Goal: Task Accomplishment & Management: Manage account settings

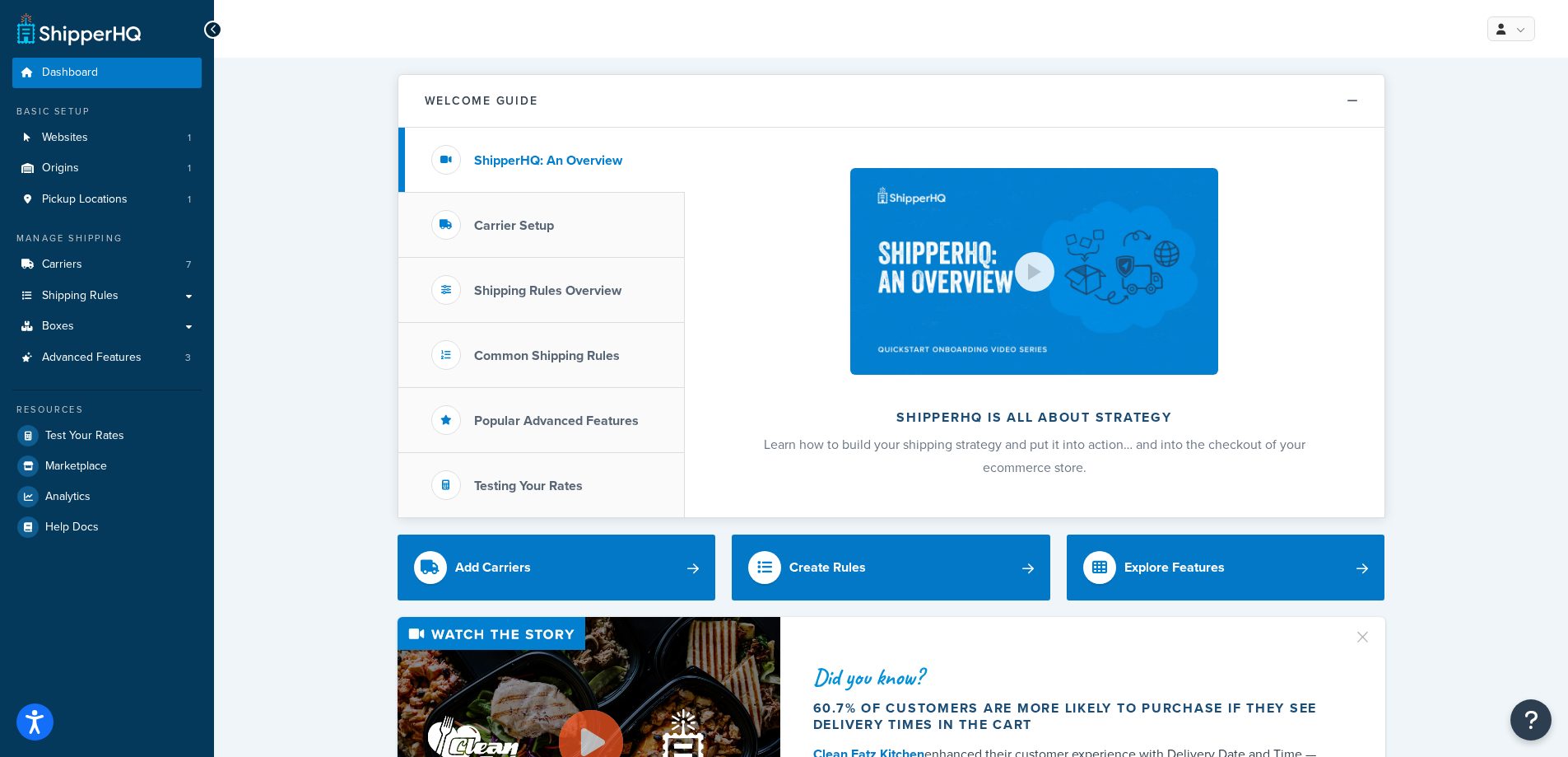
click at [210, 32] on icon at bounding box center [213, 29] width 8 height 11
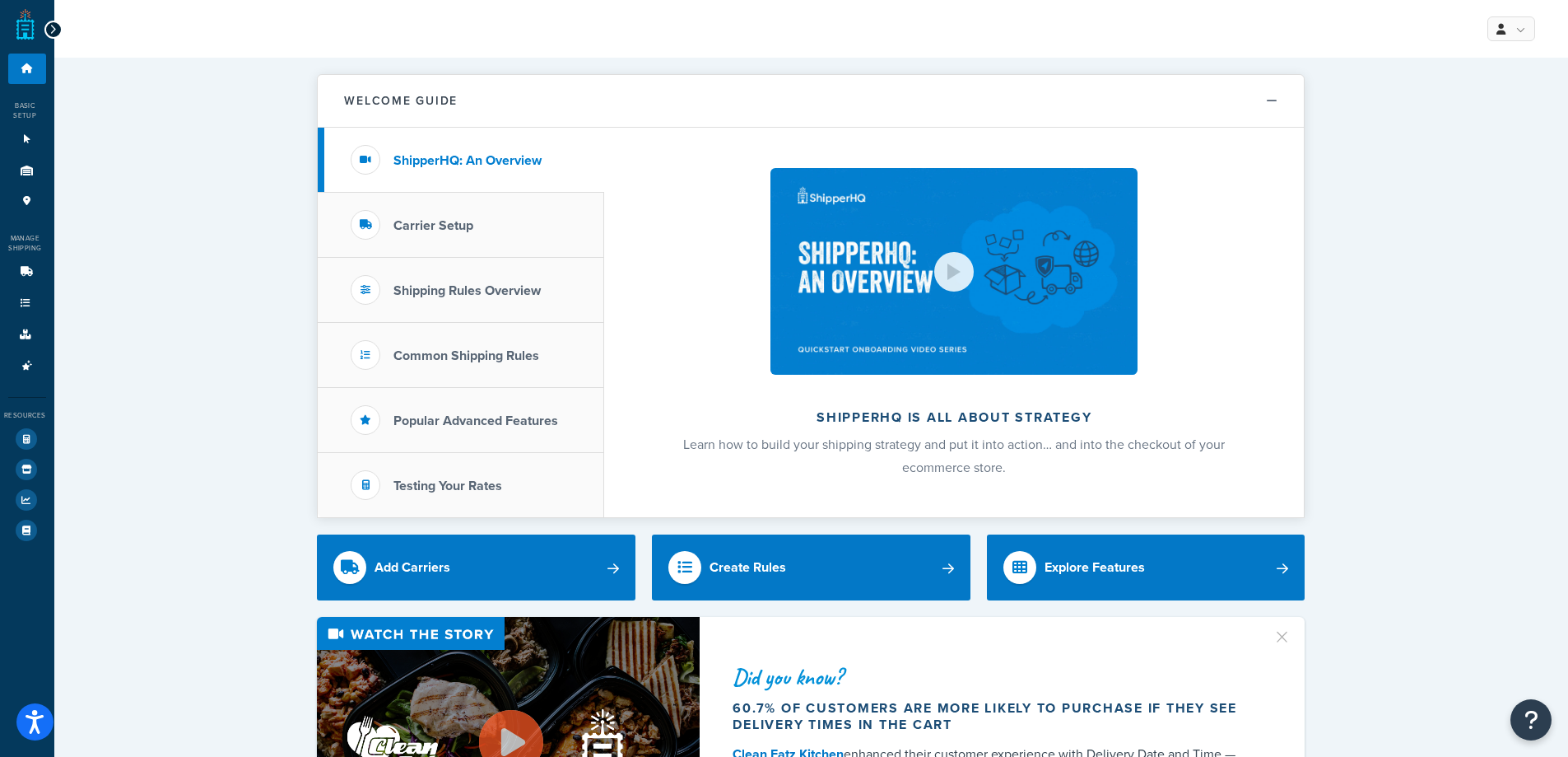
click at [29, 30] on link at bounding box center [25, 25] width 18 height 33
click at [52, 30] on icon at bounding box center [52, 29] width 8 height 11
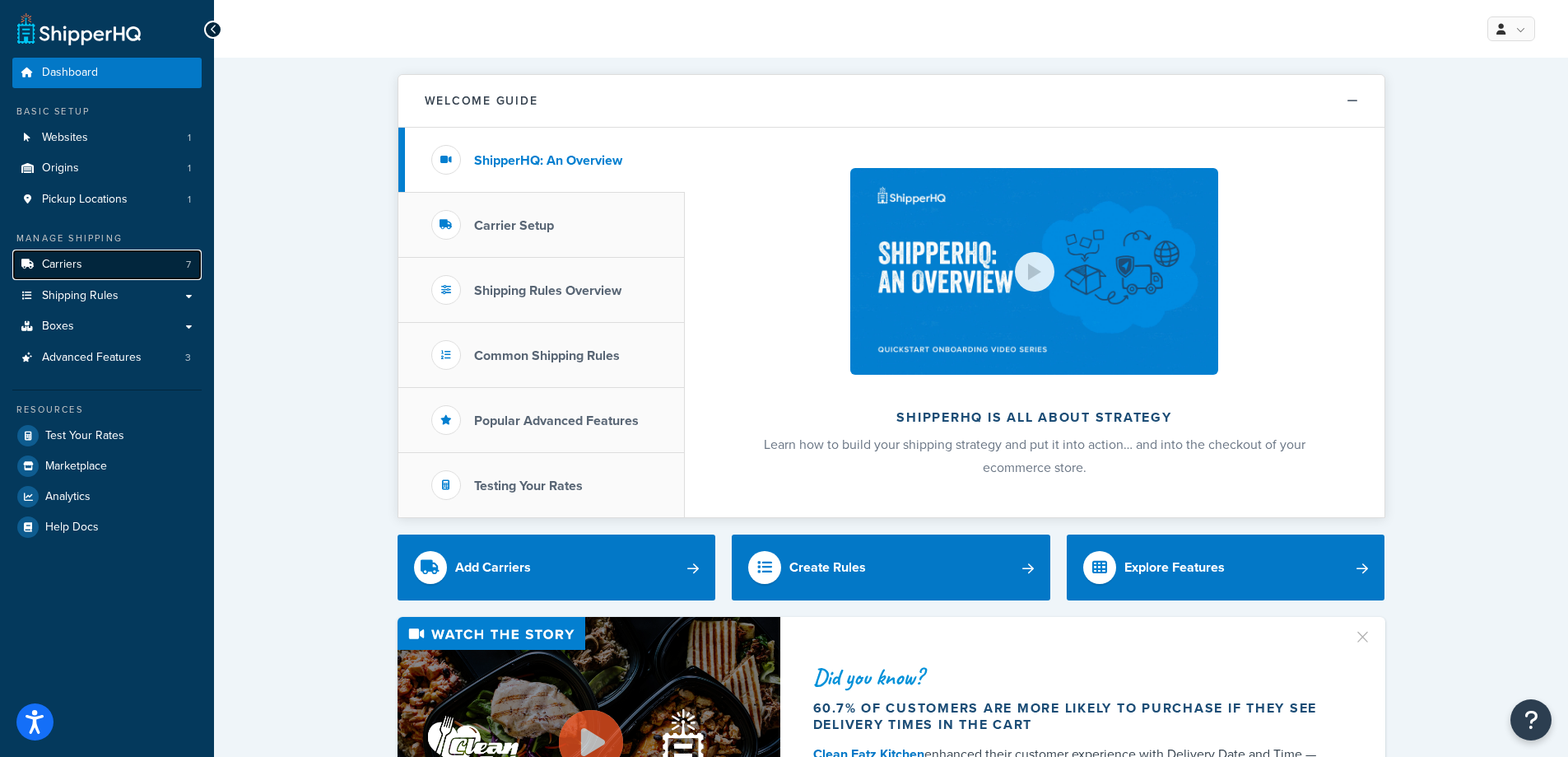
click at [99, 262] on link "Carriers 7" at bounding box center [107, 264] width 189 height 30
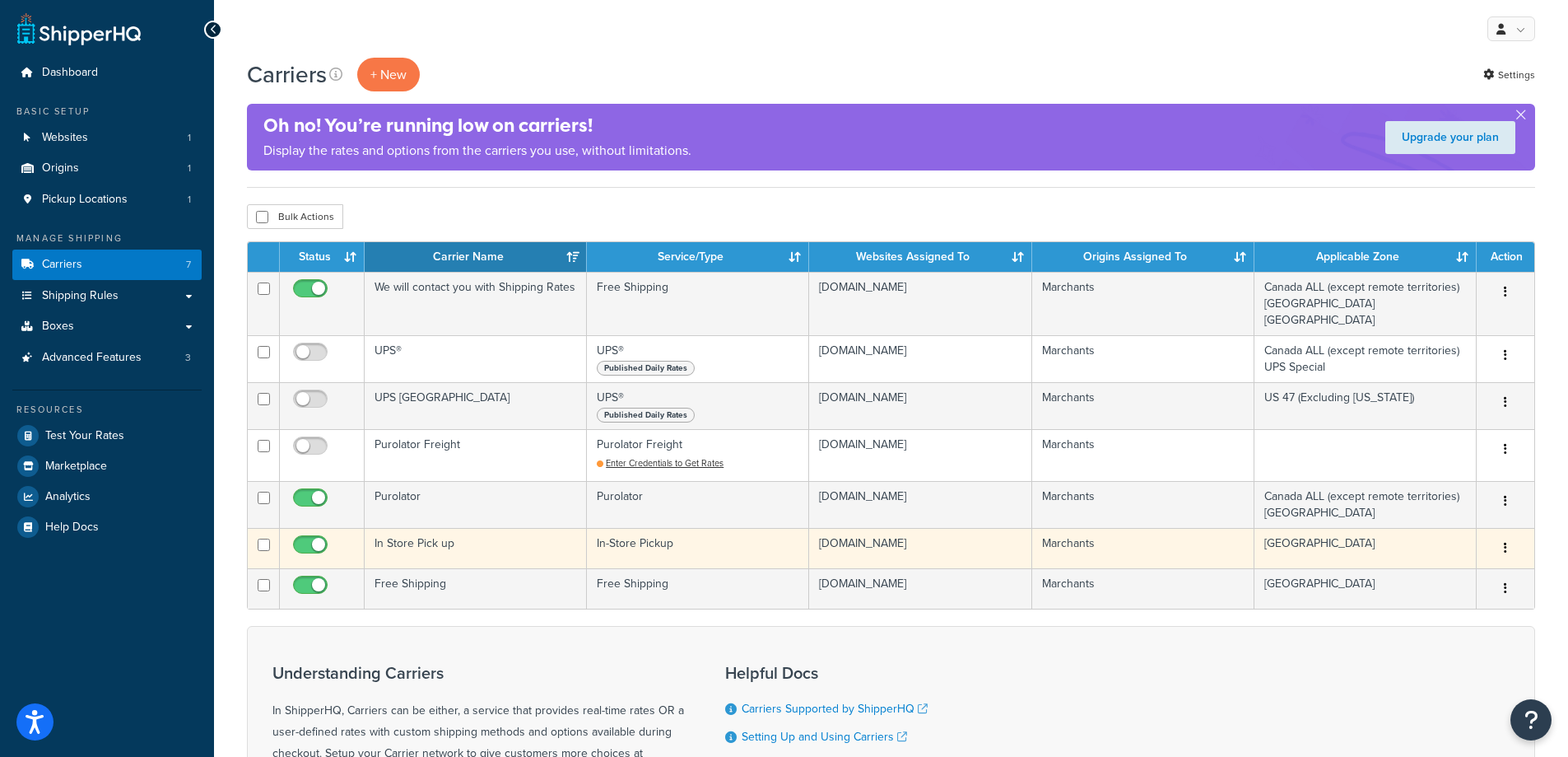
click at [428, 528] on td "In Store Pick up" at bounding box center [475, 547] width 223 height 40
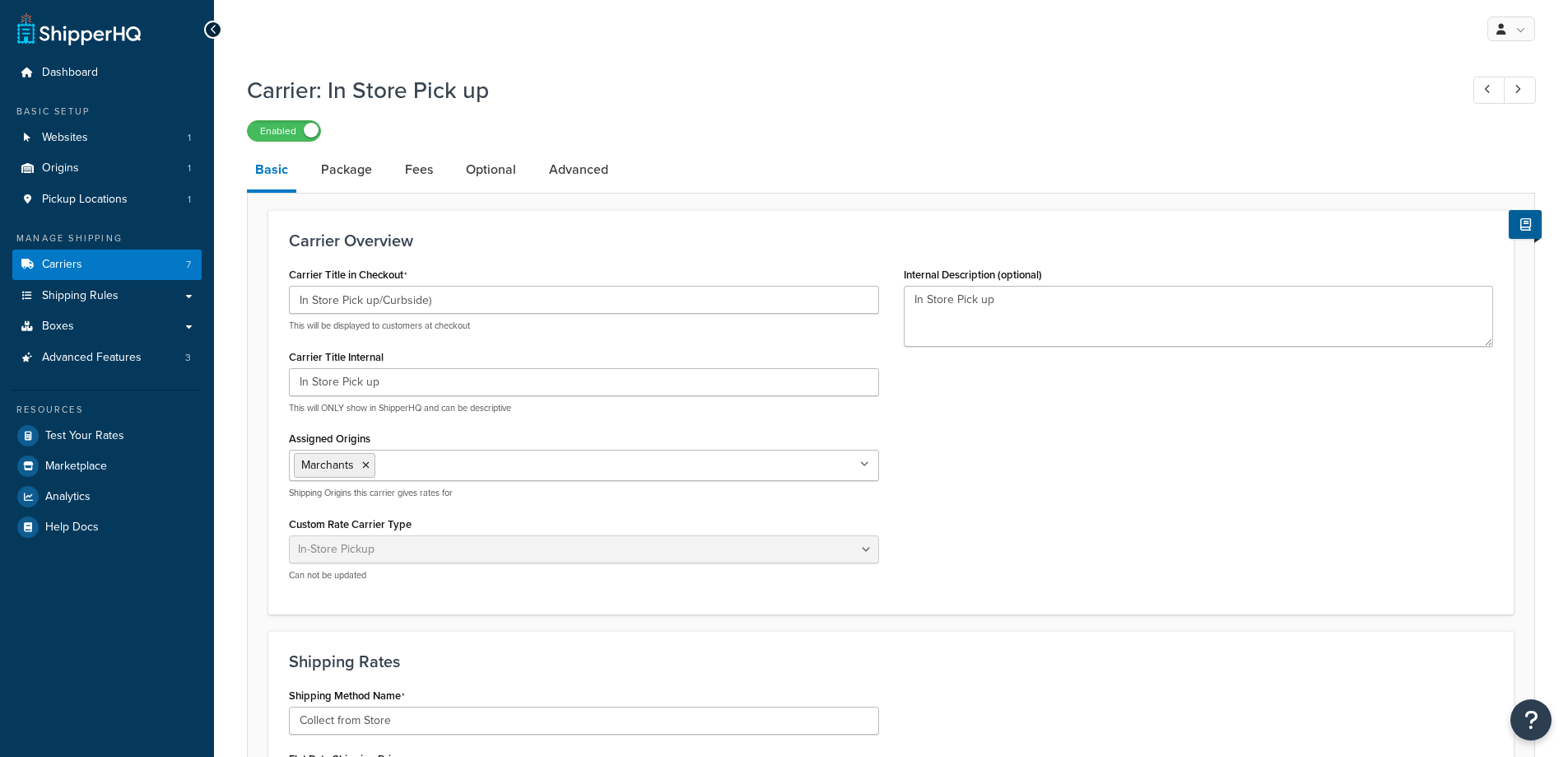
select select "pickup"
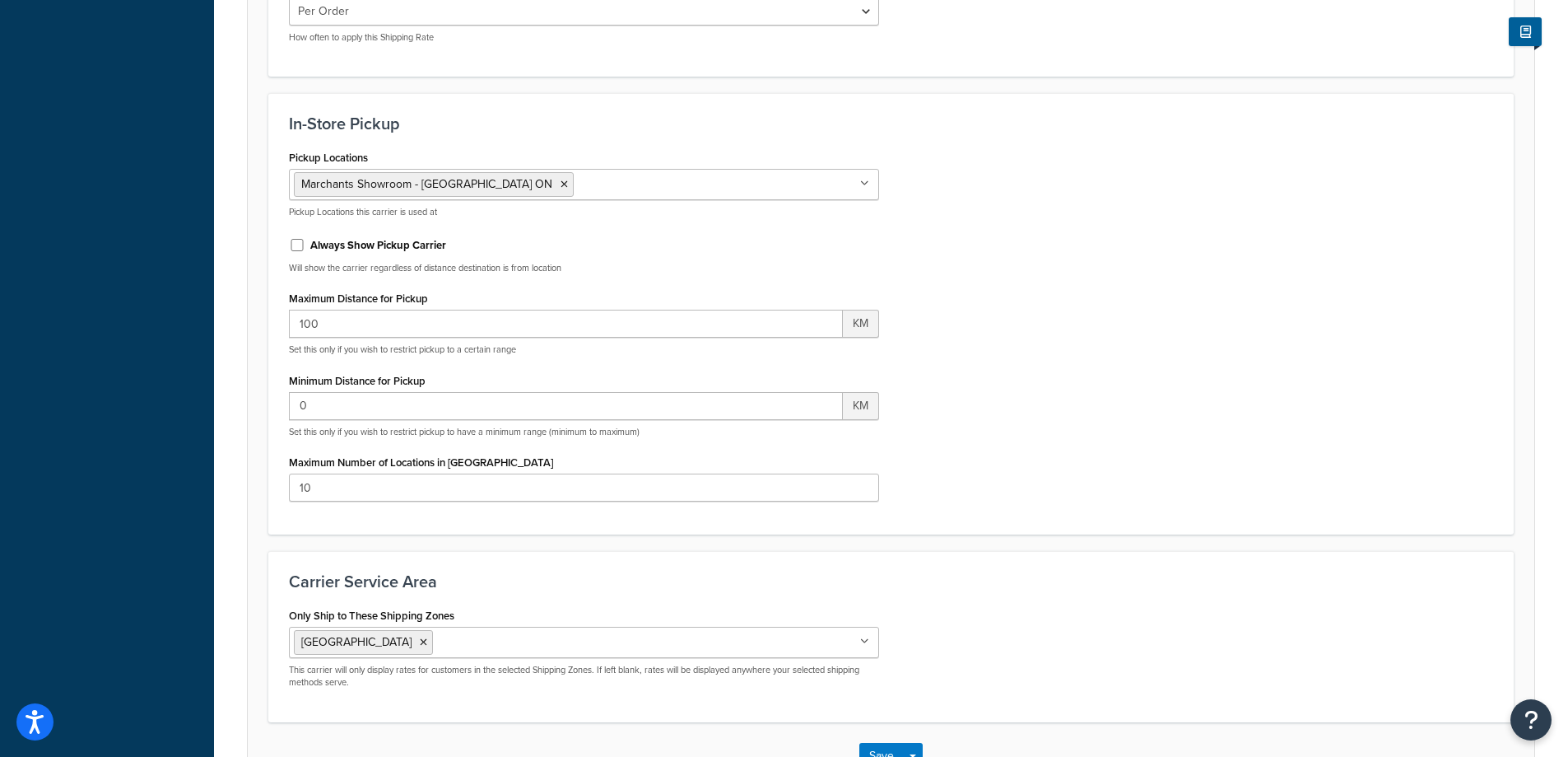
scroll to position [953, 0]
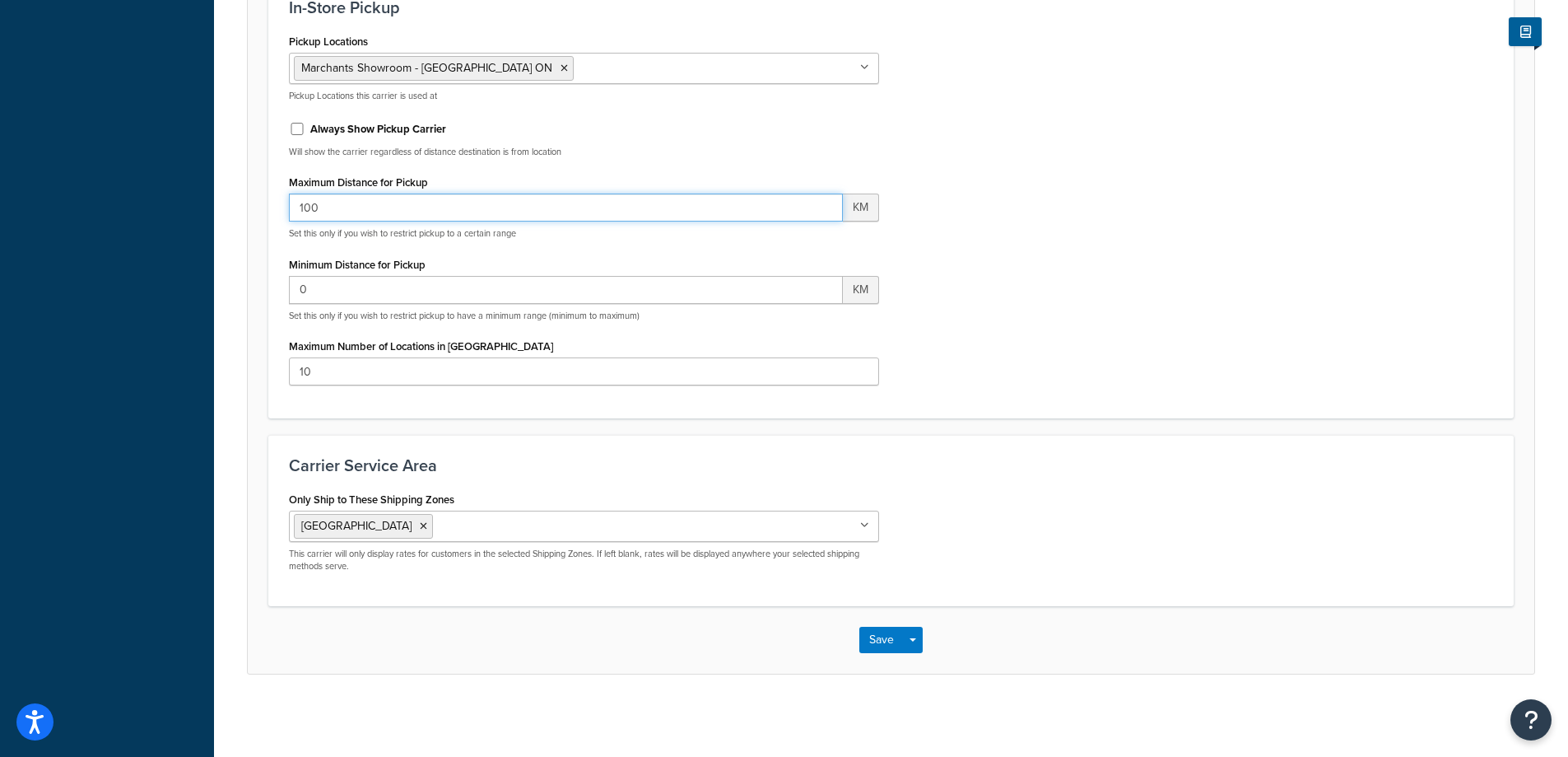
click at [309, 207] on input "100" at bounding box center [565, 207] width 554 height 28
type input "150"
click at [865, 643] on button "Save" at bounding box center [882, 639] width 45 height 27
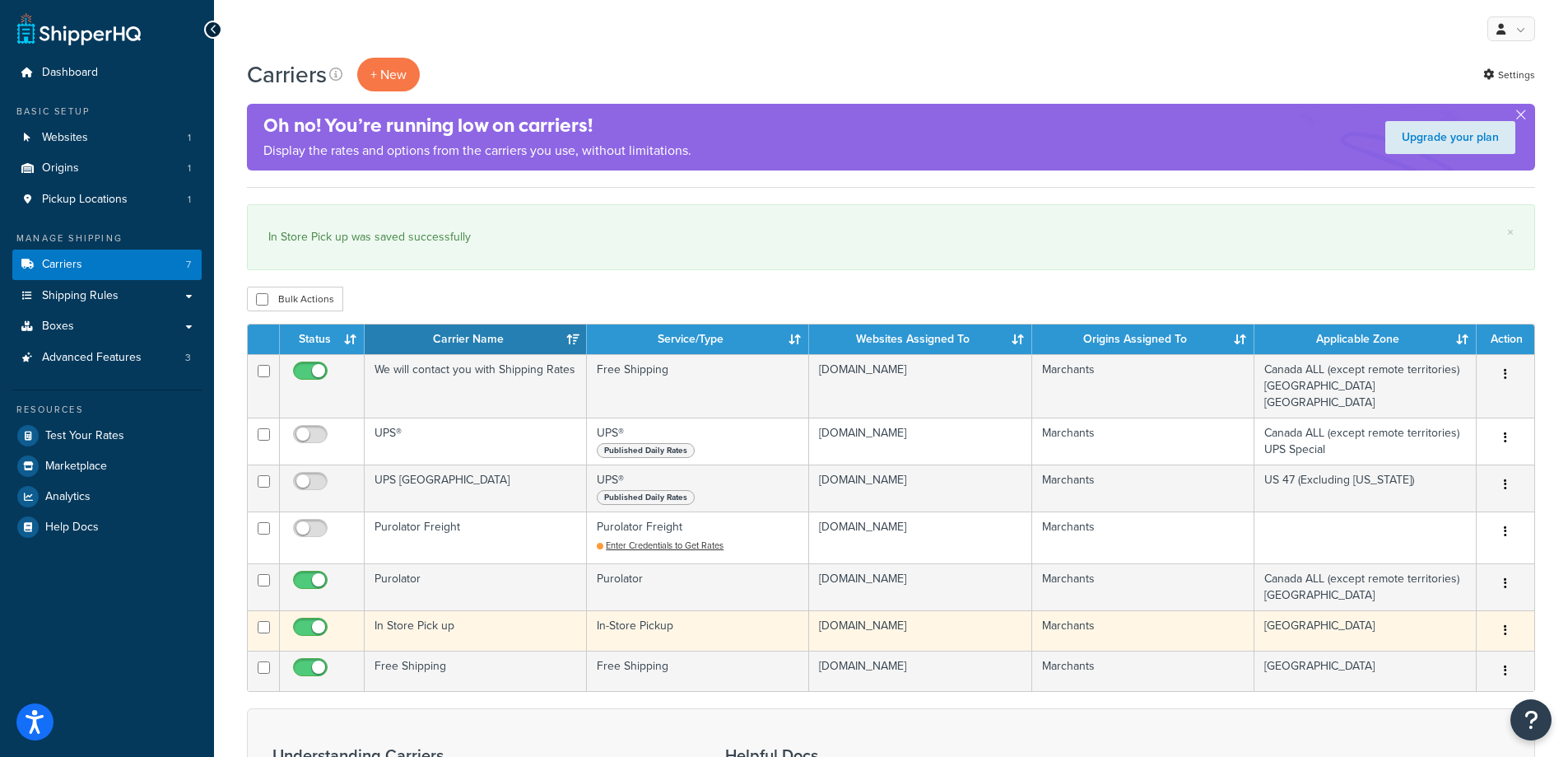
click at [415, 610] on td "In Store Pick up" at bounding box center [475, 630] width 223 height 40
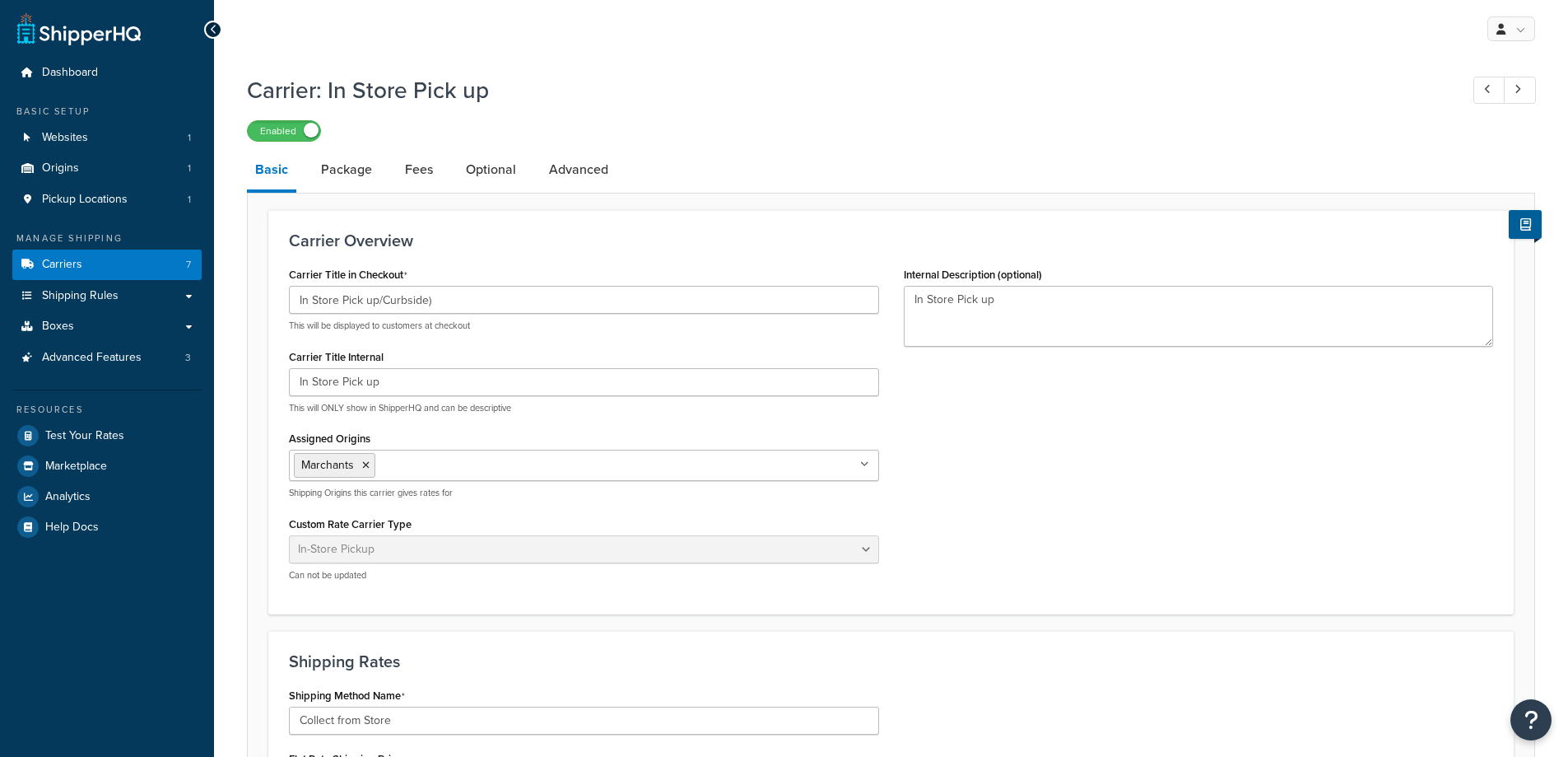
select select "pickup"
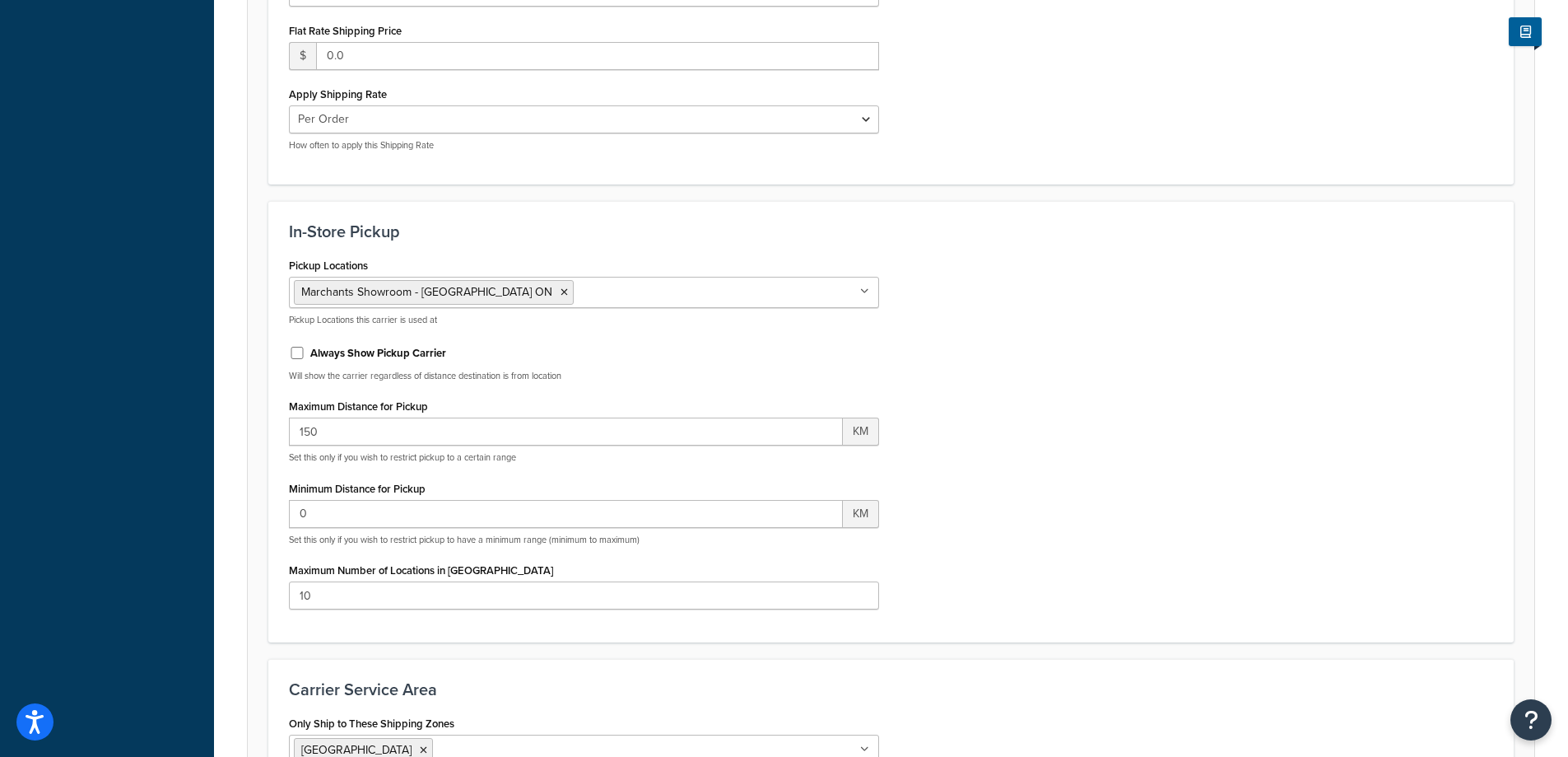
scroll to position [741, 0]
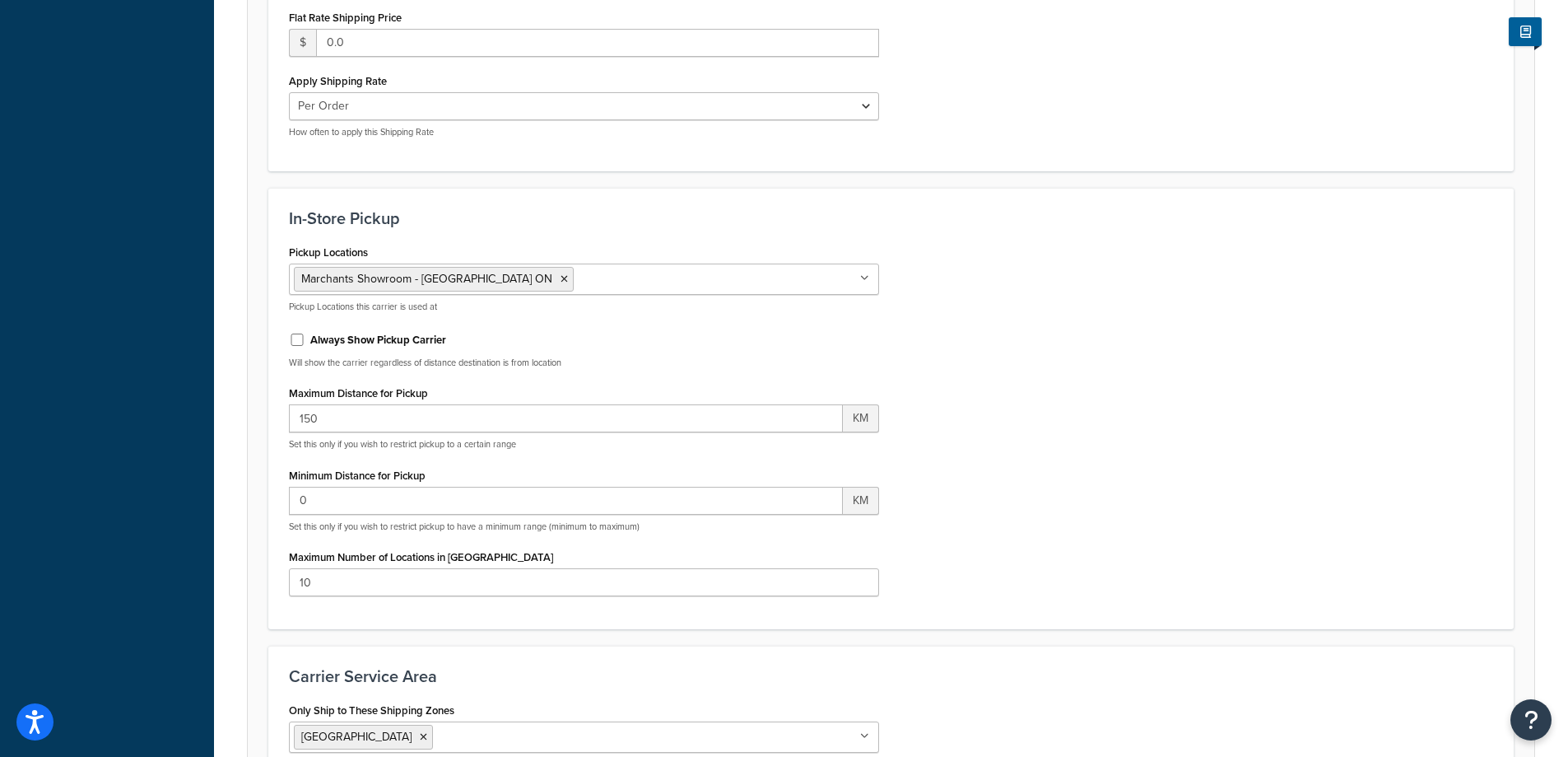
click at [384, 392] on label "Maximum Distance for Pickup" at bounding box center [358, 393] width 139 height 12
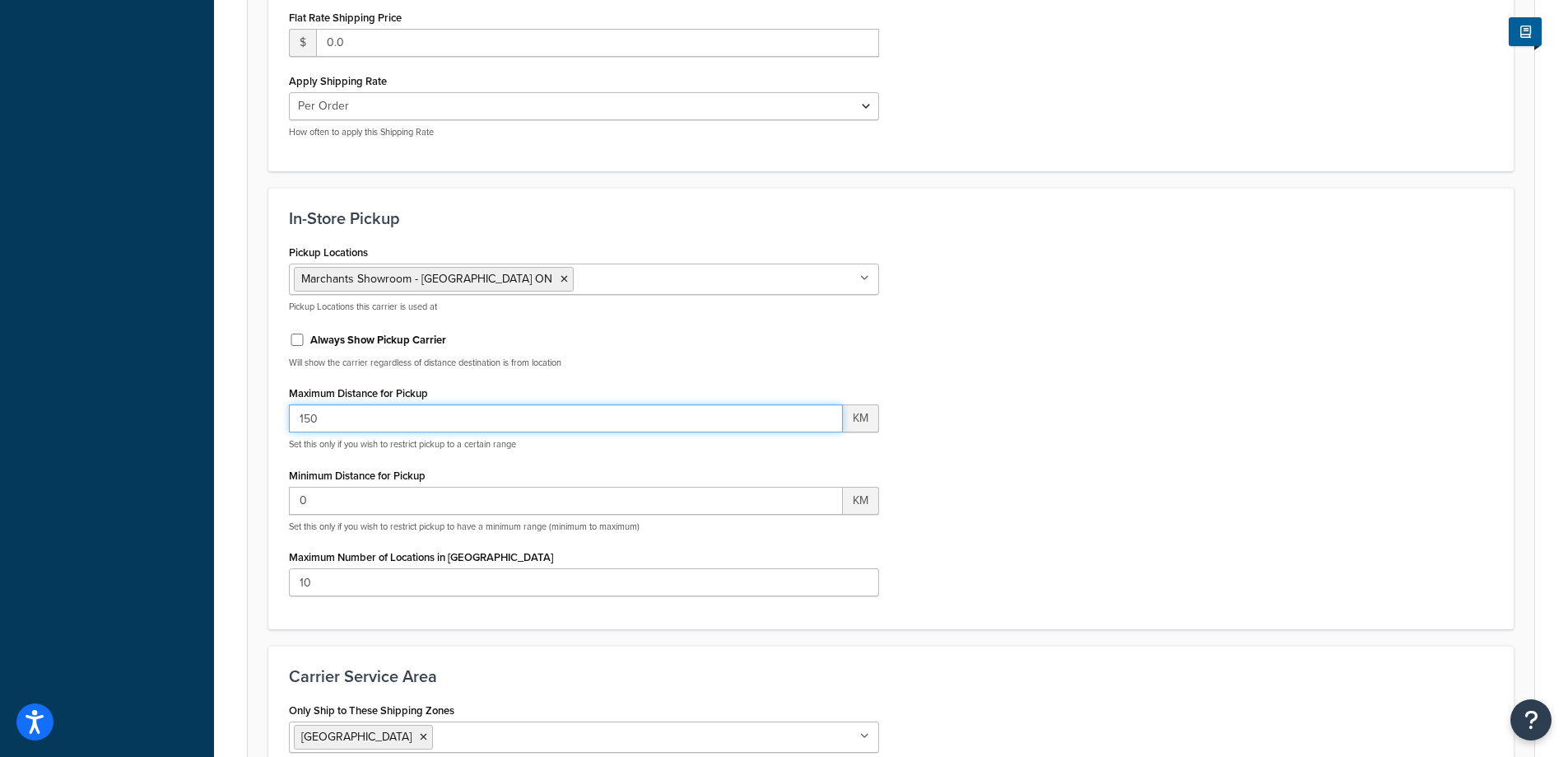
click at [384, 404] on input "150" at bounding box center [565, 418] width 554 height 28
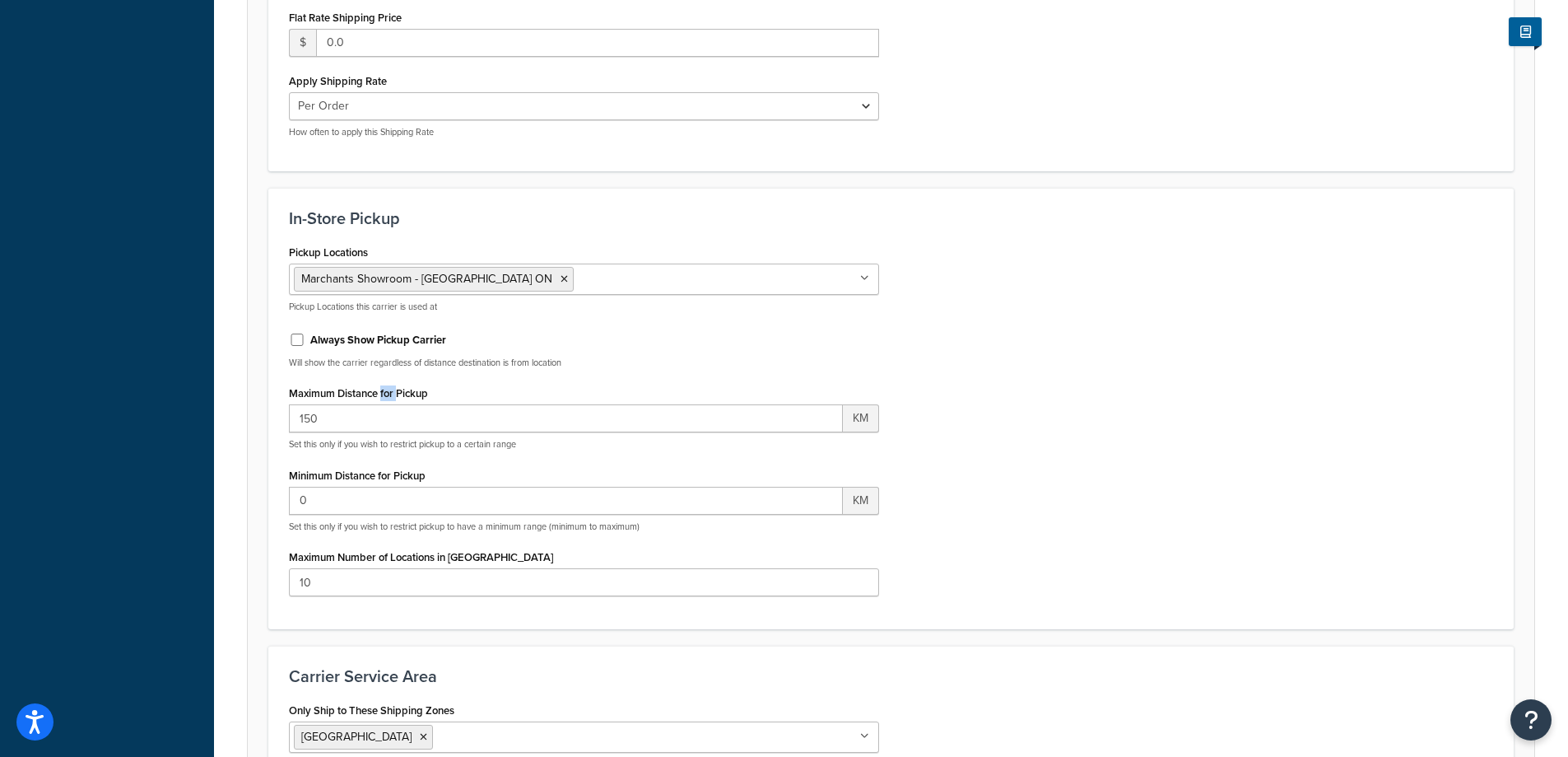
click at [384, 392] on label "Maximum Distance for Pickup" at bounding box center [358, 393] width 139 height 12
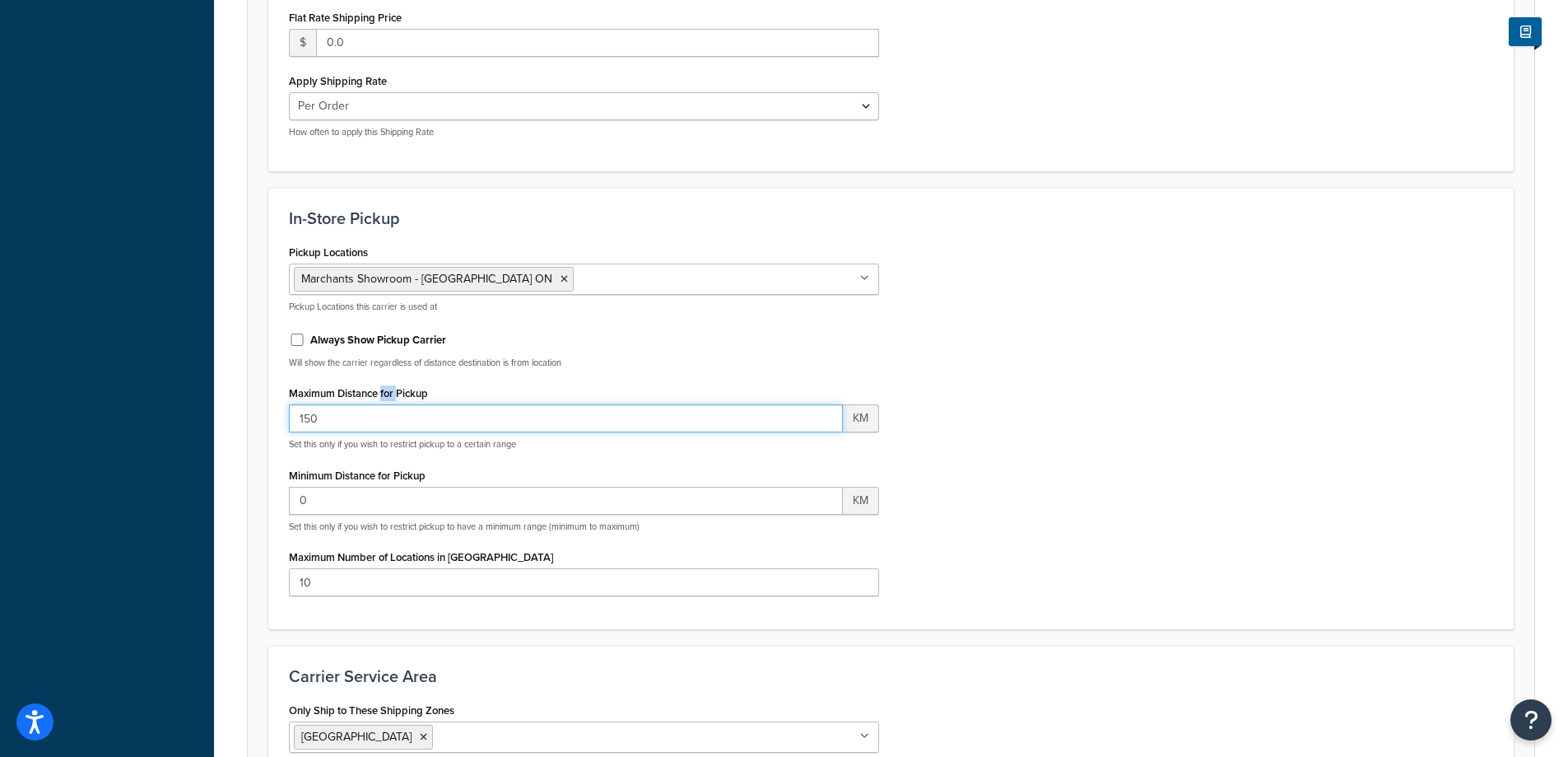
click at [384, 404] on input "150" at bounding box center [565, 418] width 554 height 28
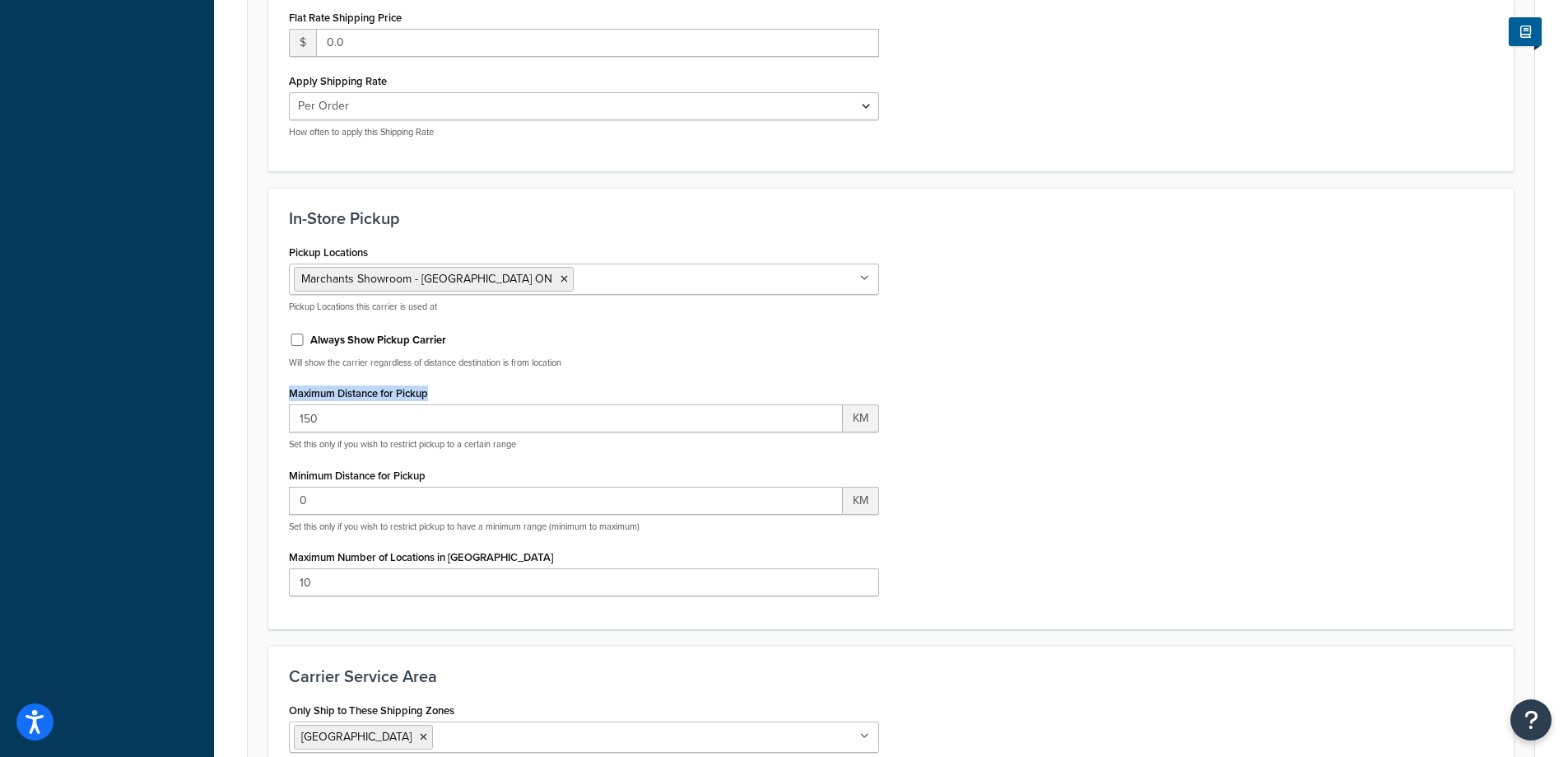
click at [384, 392] on label "Maximum Distance for Pickup" at bounding box center [358, 393] width 139 height 12
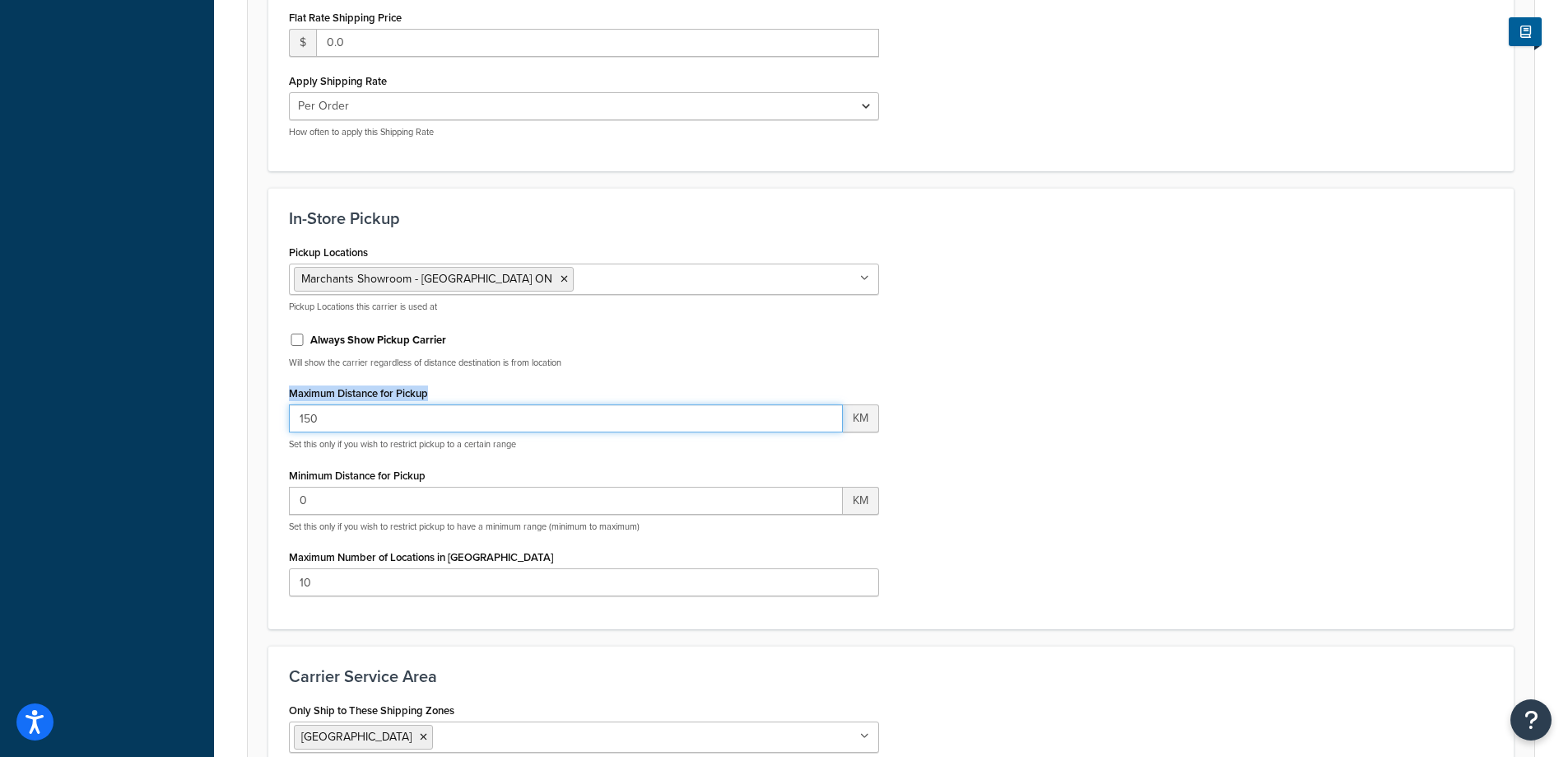
click at [384, 404] on input "150" at bounding box center [565, 418] width 554 height 28
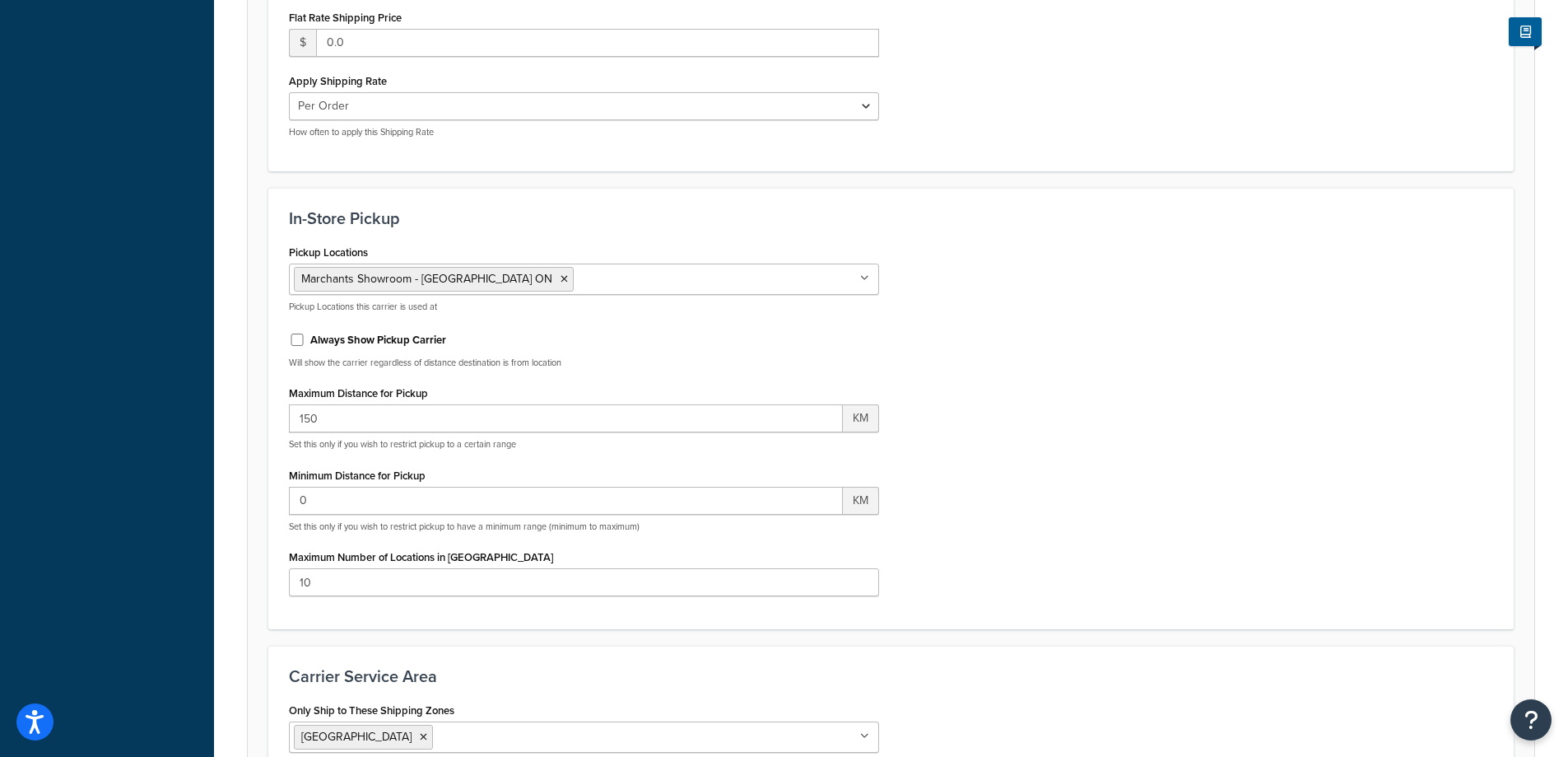
click at [384, 392] on label "Maximum Distance for Pickup" at bounding box center [358, 393] width 139 height 12
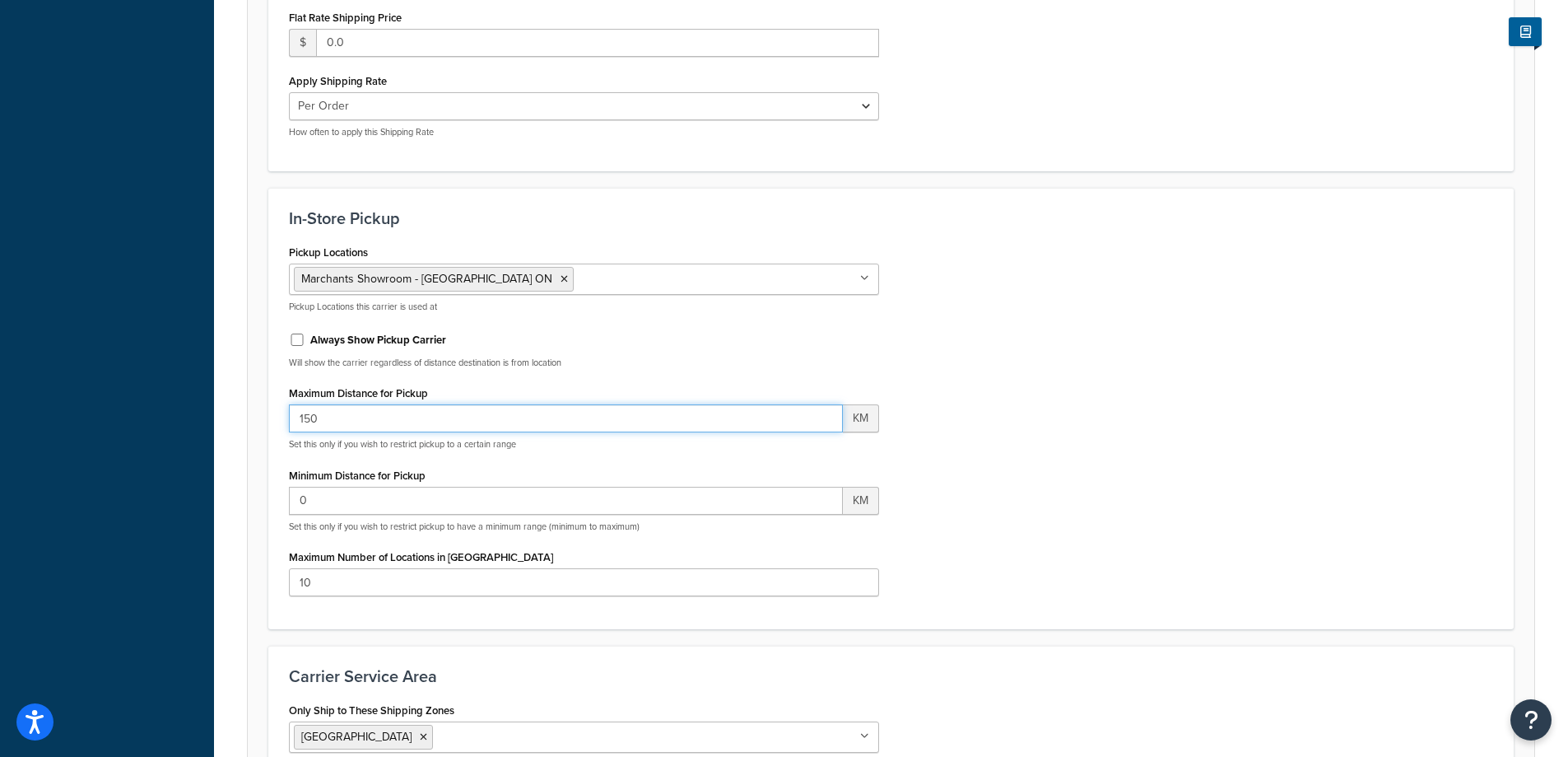
click at [384, 404] on input "150" at bounding box center [565, 418] width 554 height 28
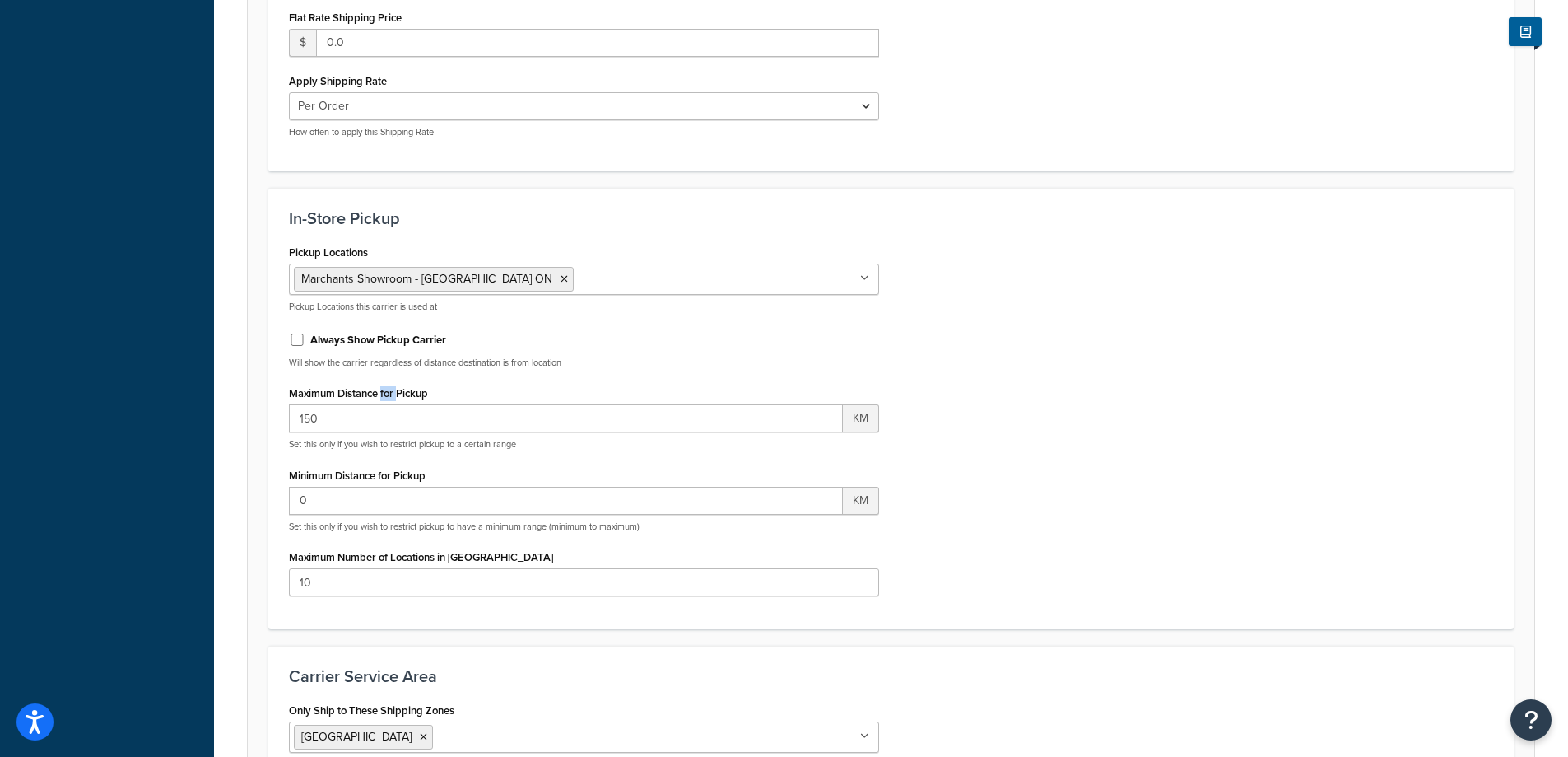
click at [384, 392] on label "Maximum Distance for Pickup" at bounding box center [358, 393] width 139 height 12
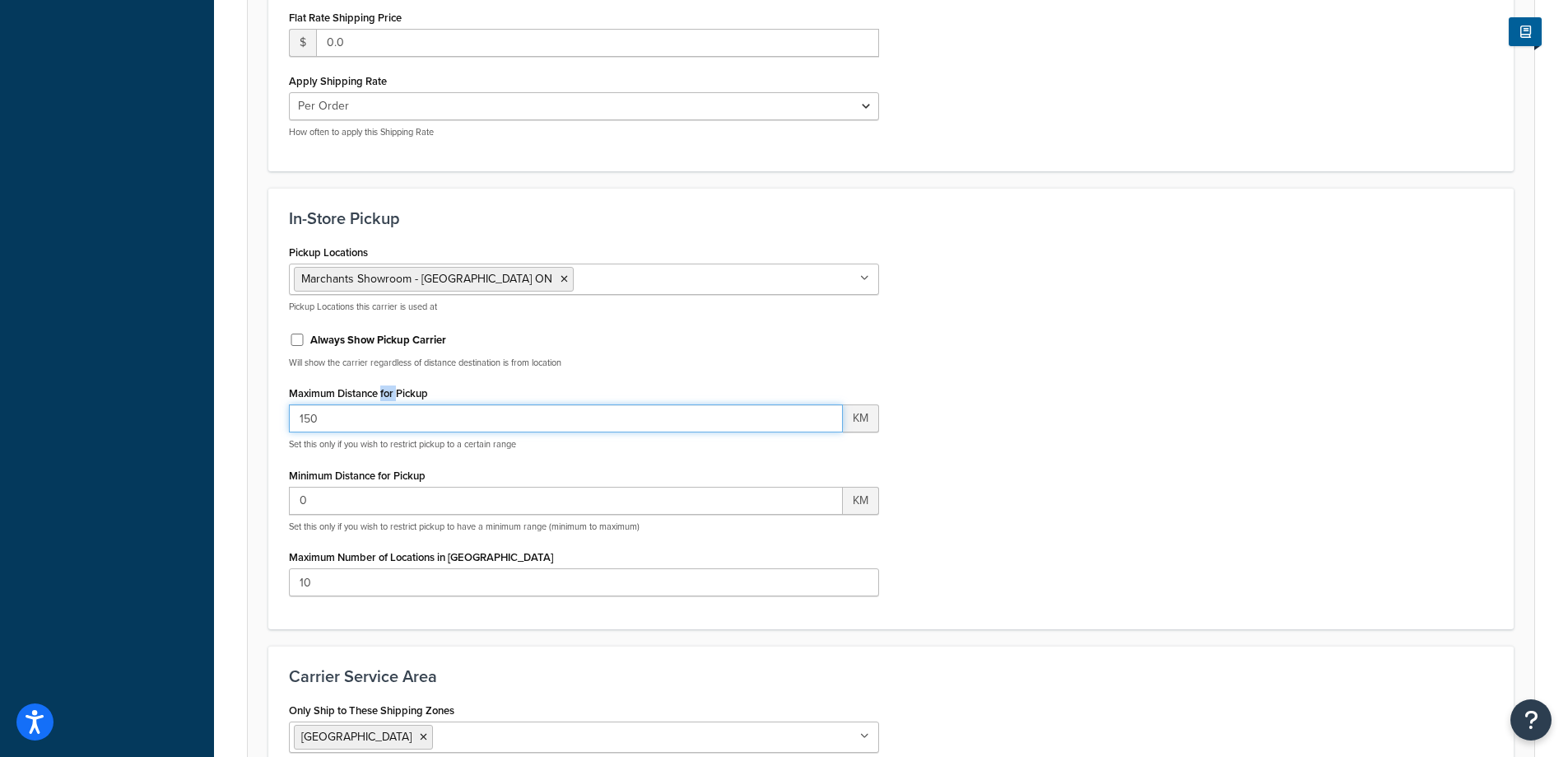
click at [384, 404] on input "150" at bounding box center [565, 418] width 554 height 28
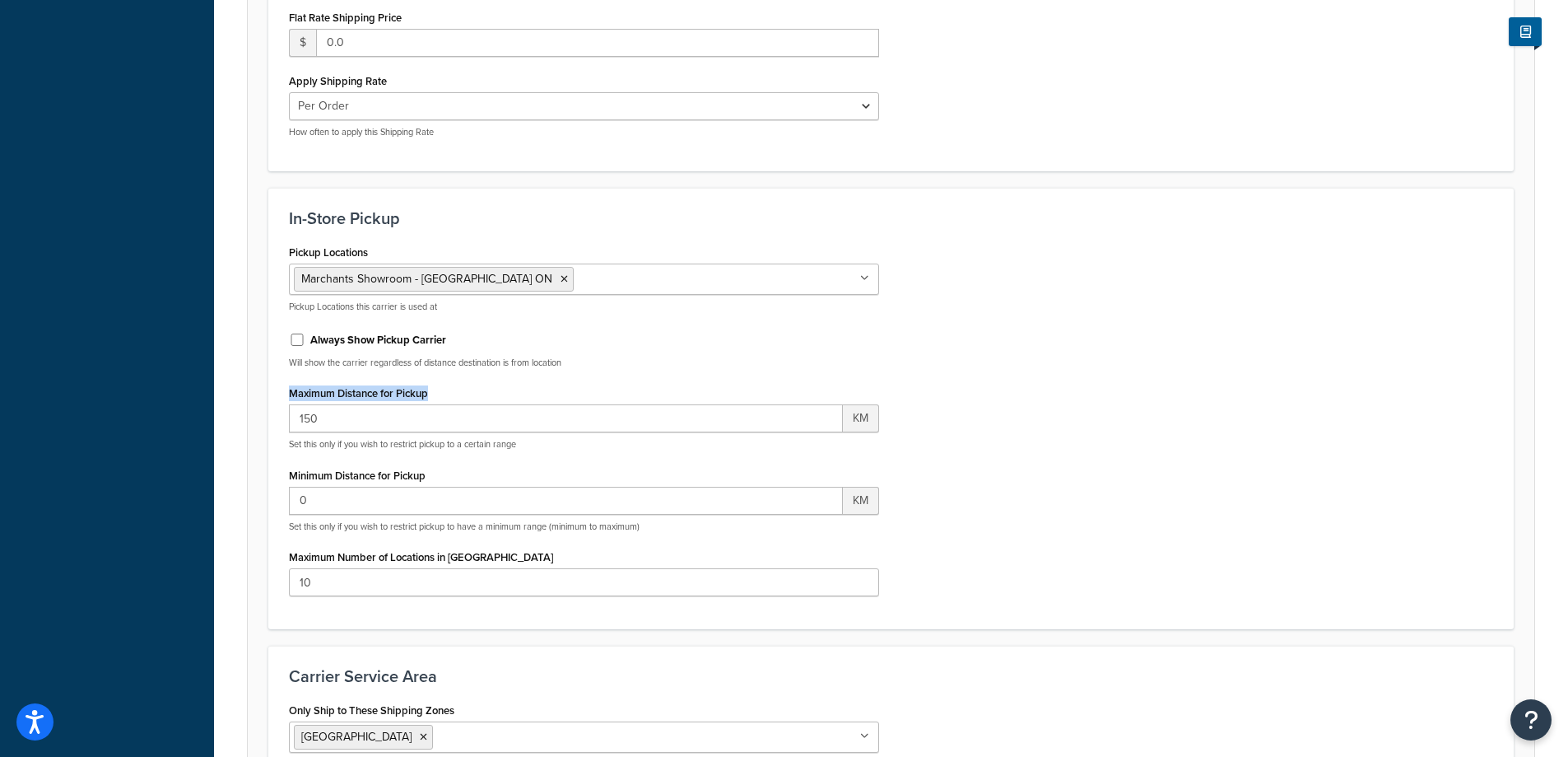
click at [384, 392] on label "Maximum Distance for Pickup" at bounding box center [358, 393] width 139 height 12
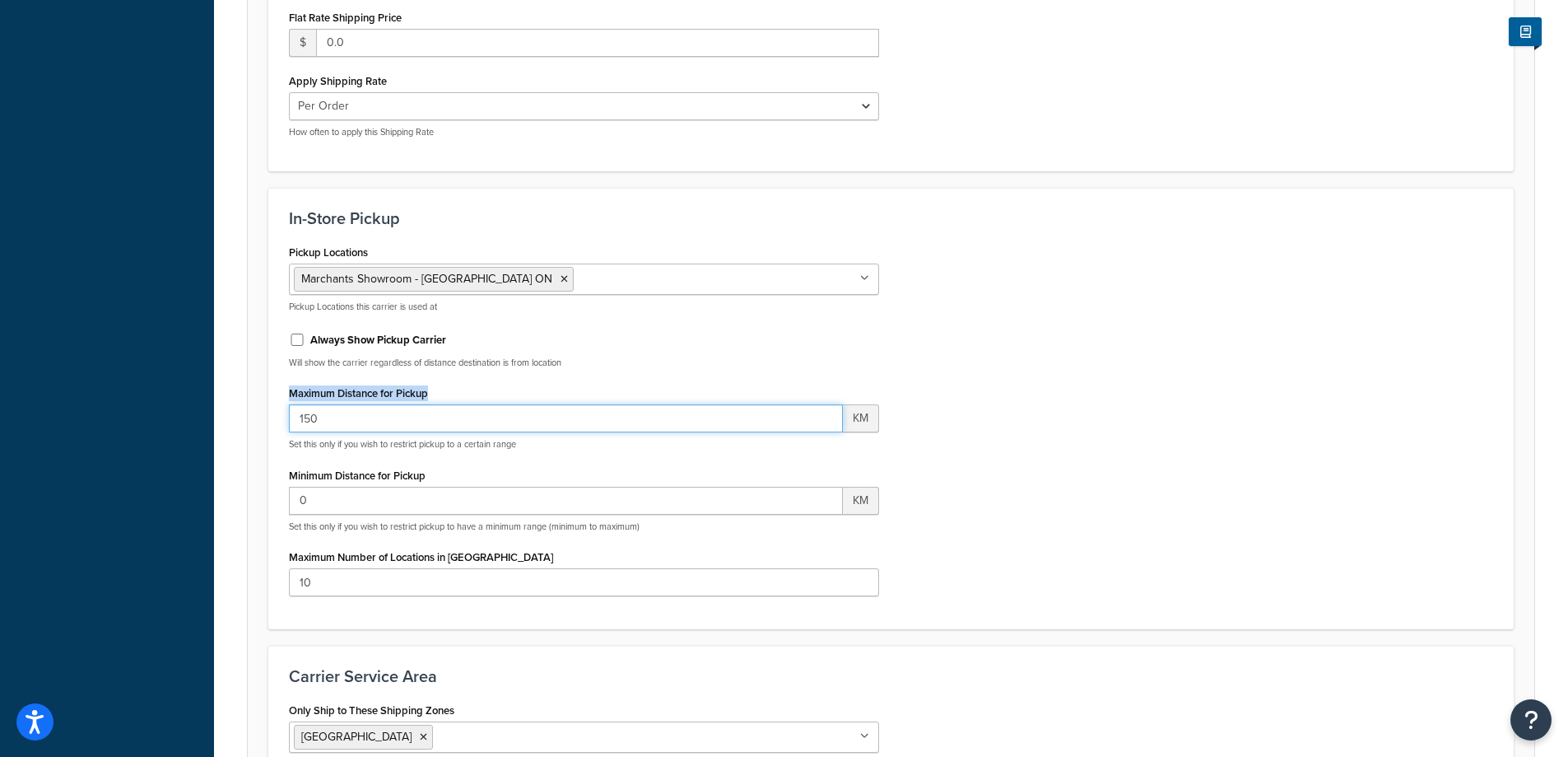
click at [384, 404] on input "150" at bounding box center [565, 418] width 554 height 28
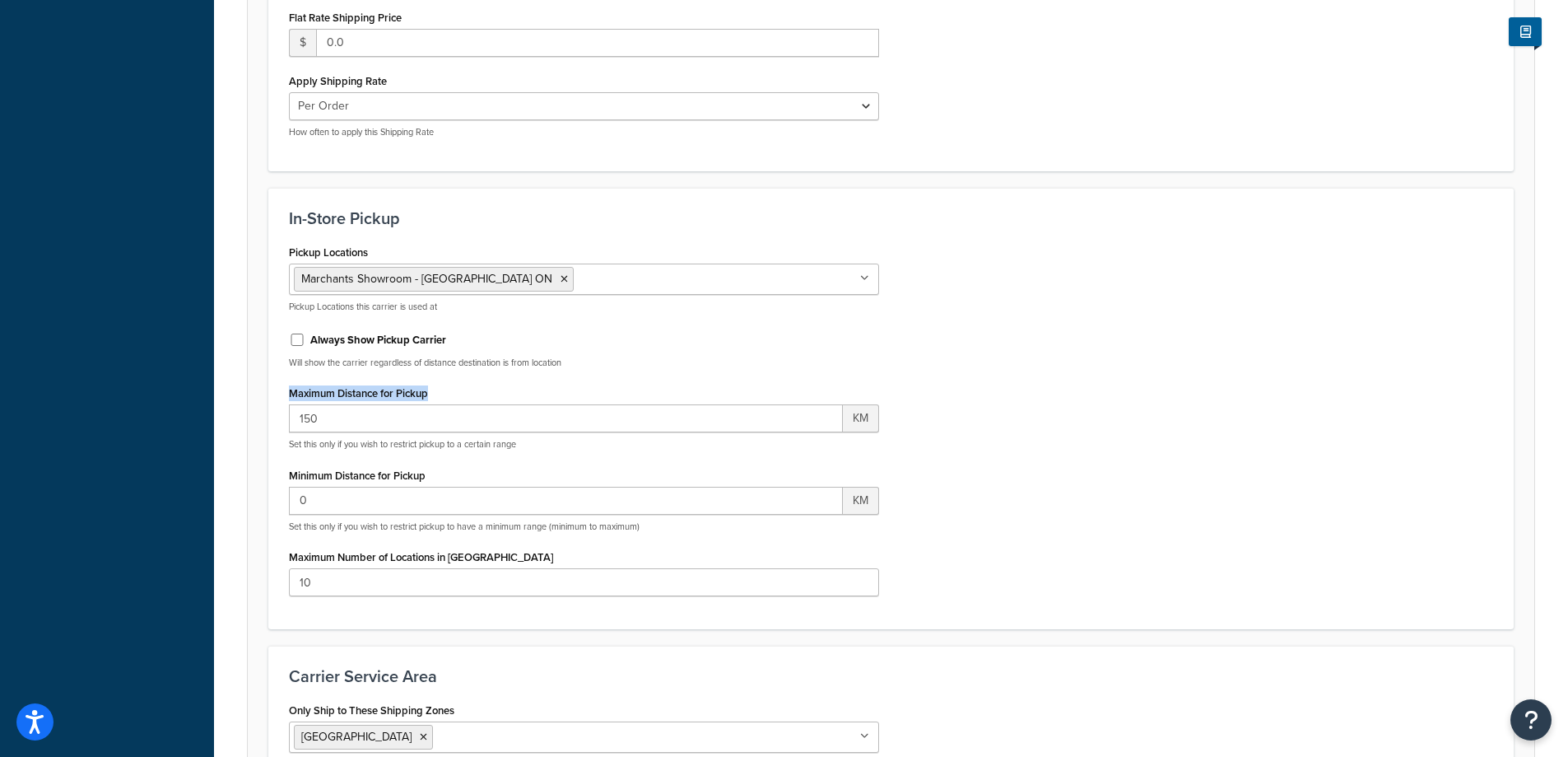
drag, startPoint x: 444, startPoint y: 391, endPoint x: 284, endPoint y: 388, distance: 160.0
click at [284, 388] on div "Pickup Locations Marchants Showroom - Toronto ON No results found Pickup Locati…" at bounding box center [584, 424] width 615 height 368
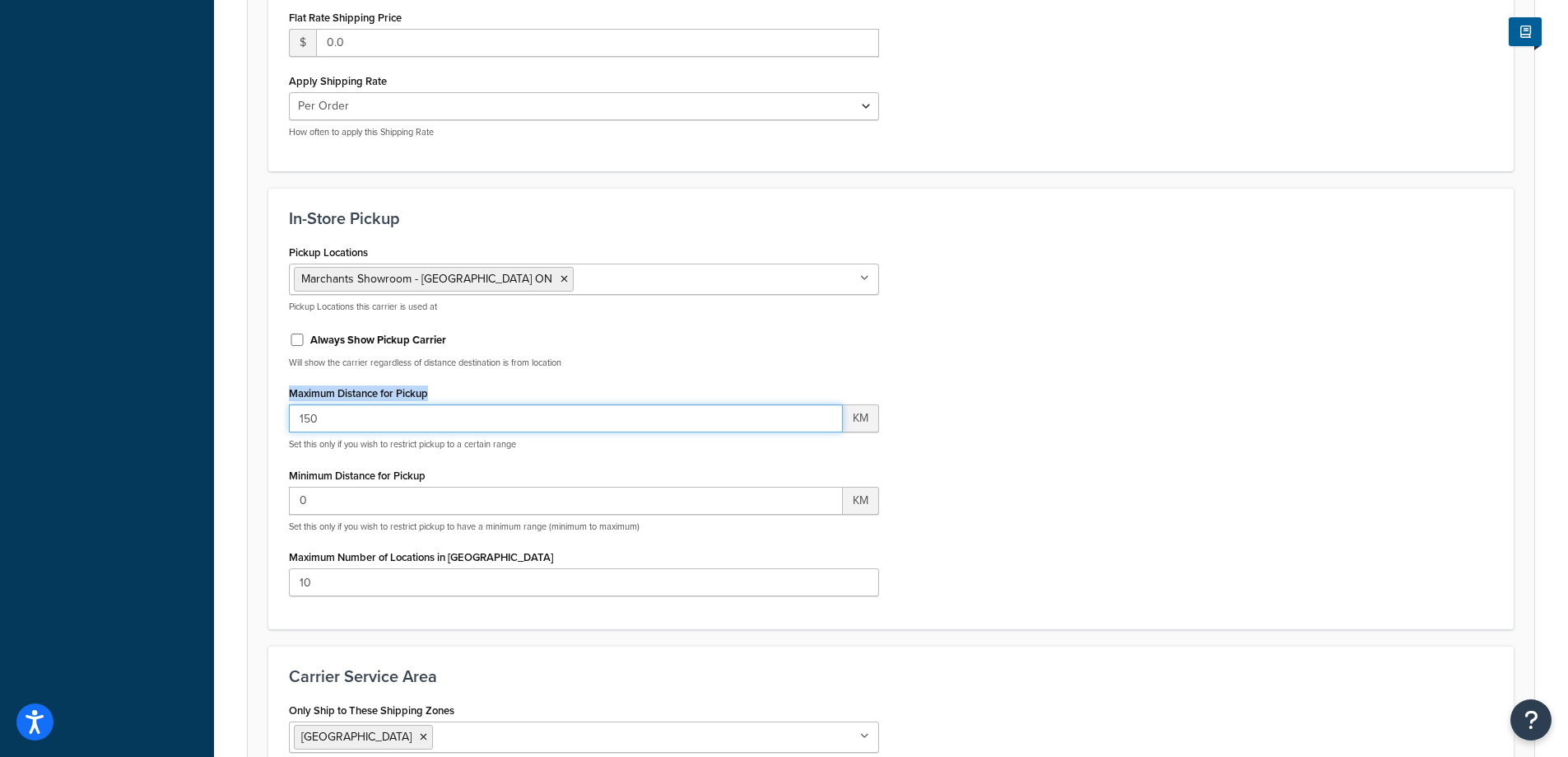
drag, startPoint x: 346, startPoint y: 422, endPoint x: 99, endPoint y: 412, distance: 247.2
click at [100, 412] on div "Dashboard Basic Setup Websites 1 Origins 1 Pickup Locations 1 Manage Shipping C…" at bounding box center [784, 113] width 1568 height 1708
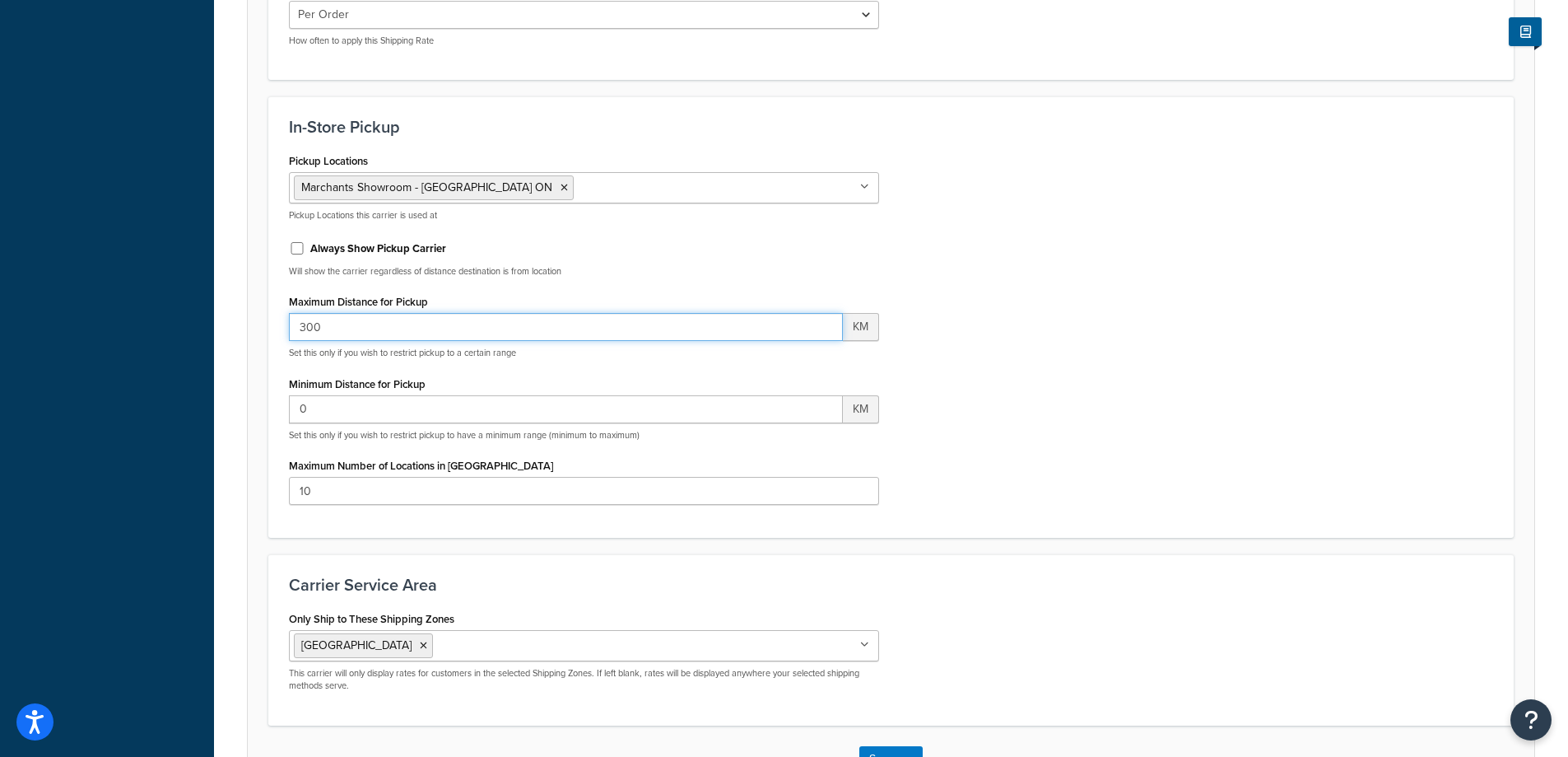
scroll to position [953, 0]
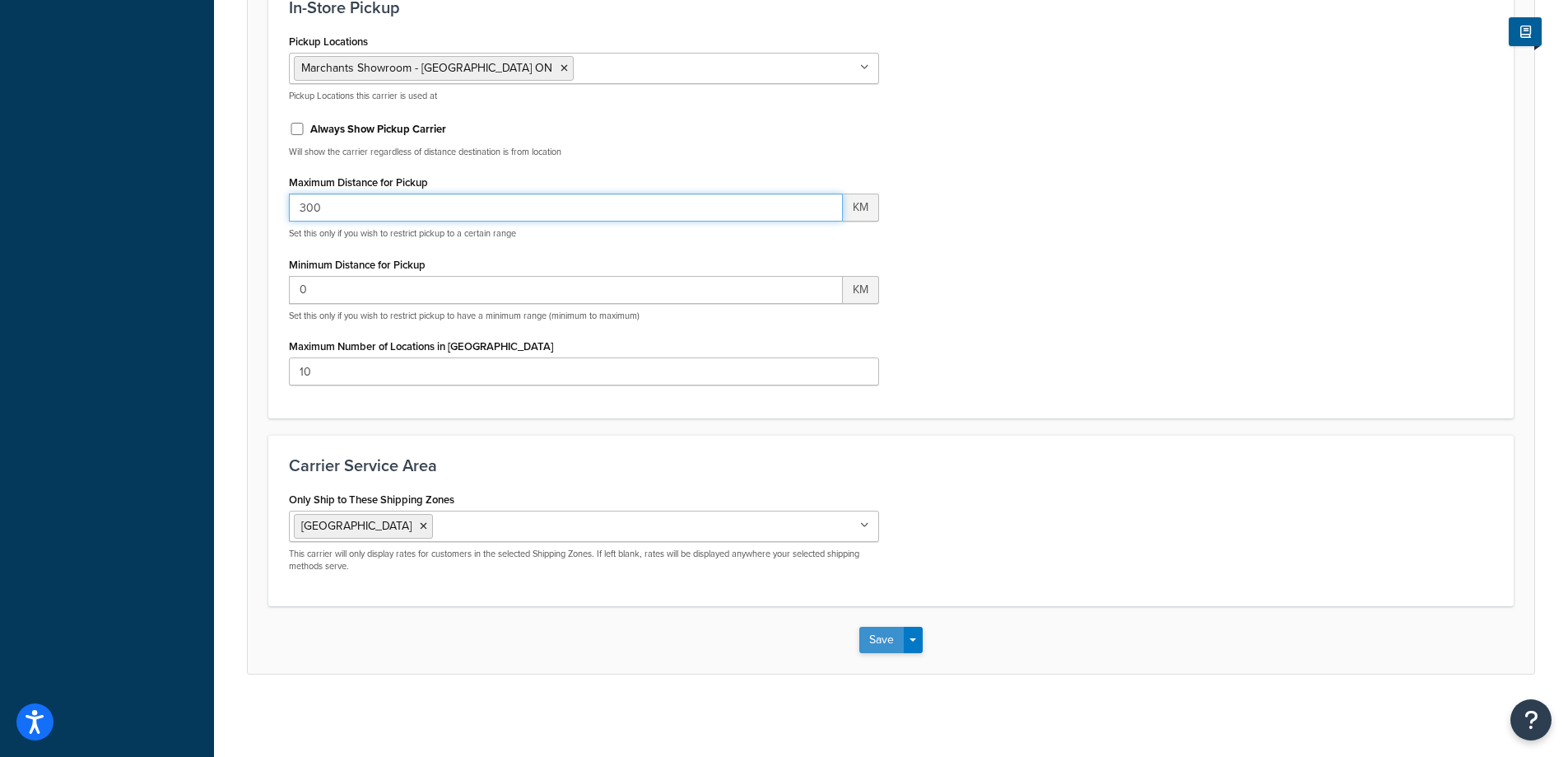
type input "300"
click at [895, 644] on button "Save" at bounding box center [882, 639] width 45 height 27
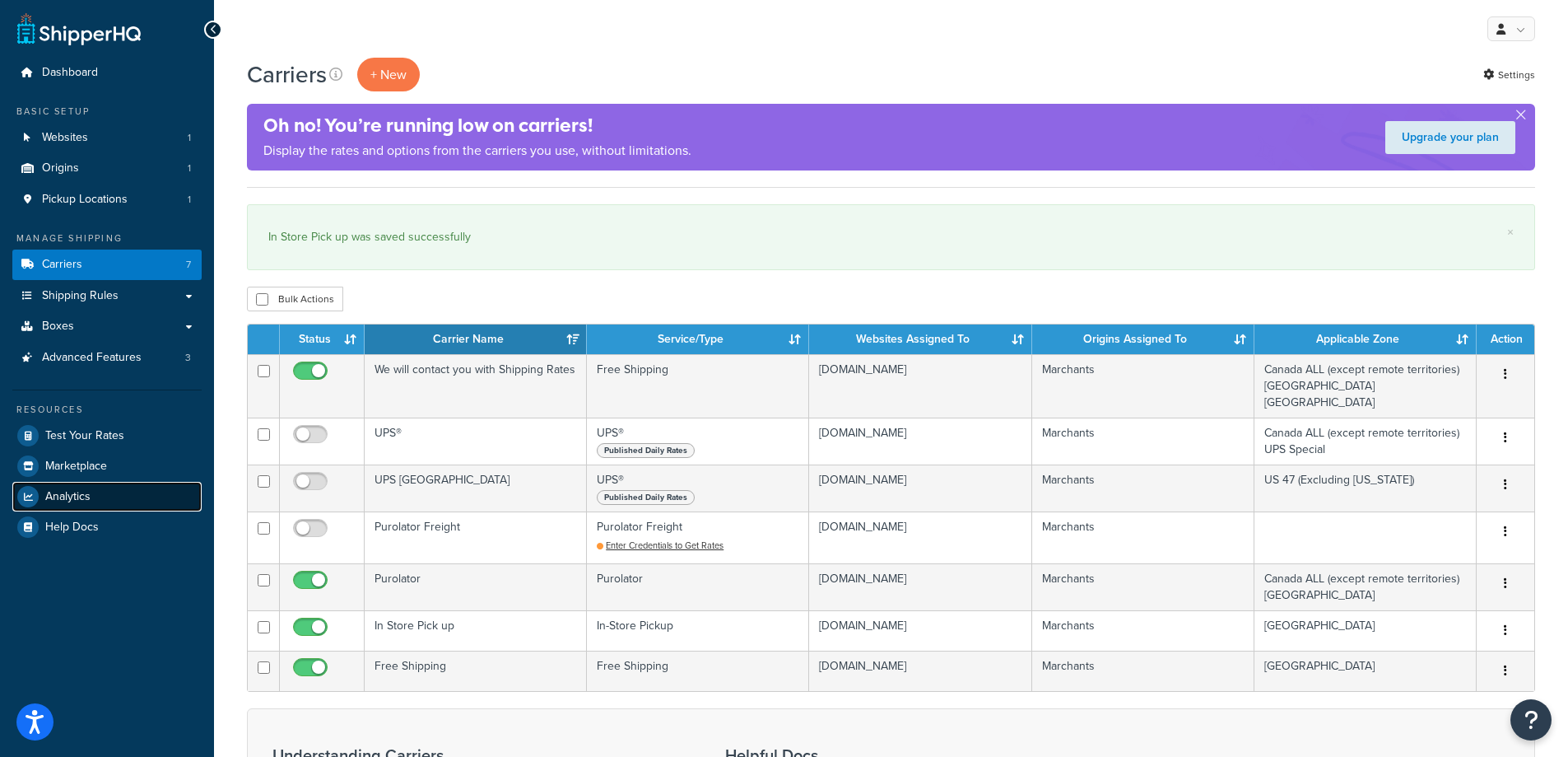
click at [58, 500] on span "Analytics" at bounding box center [68, 497] width 46 height 14
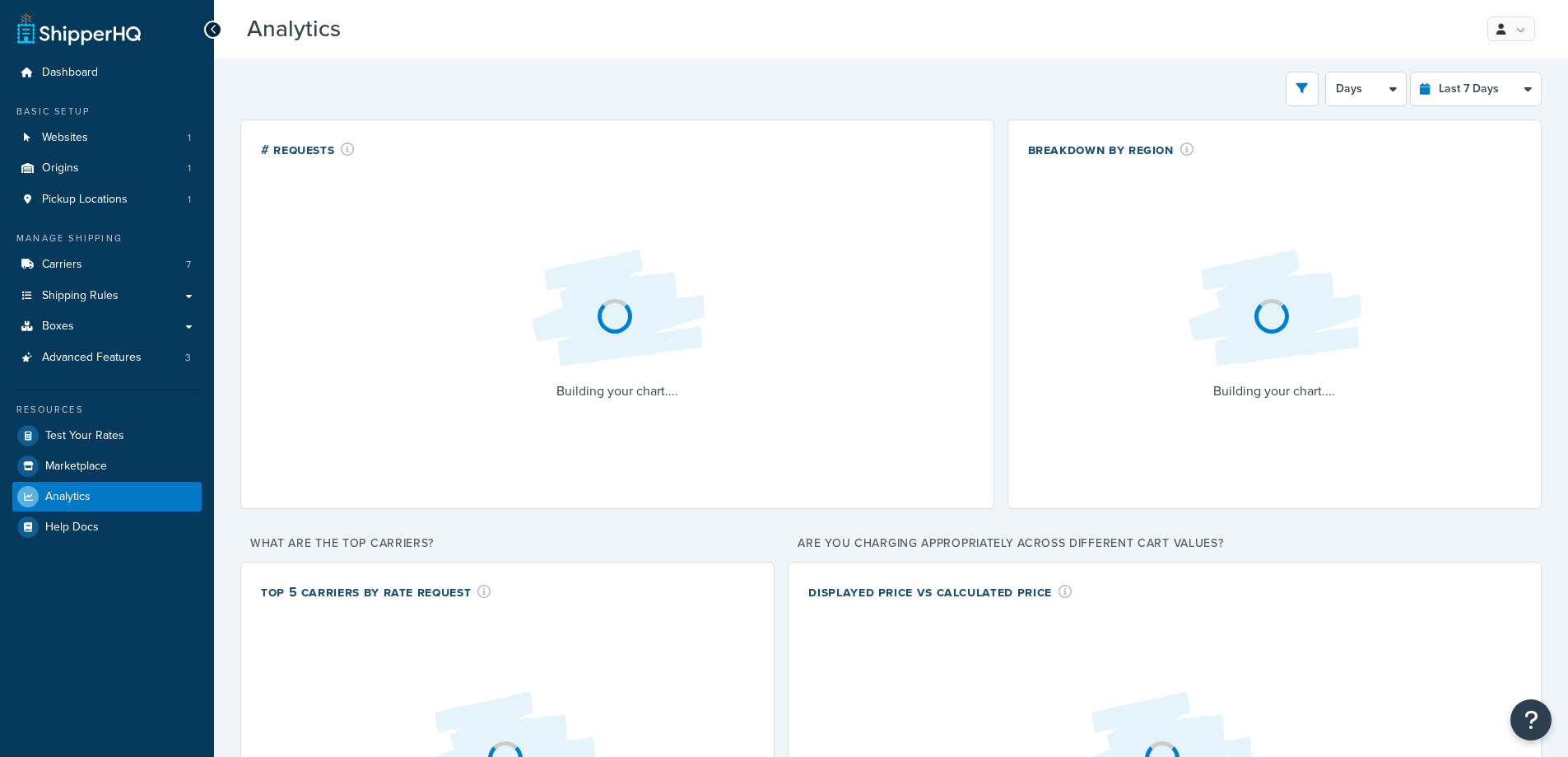
select select "last_7_days"
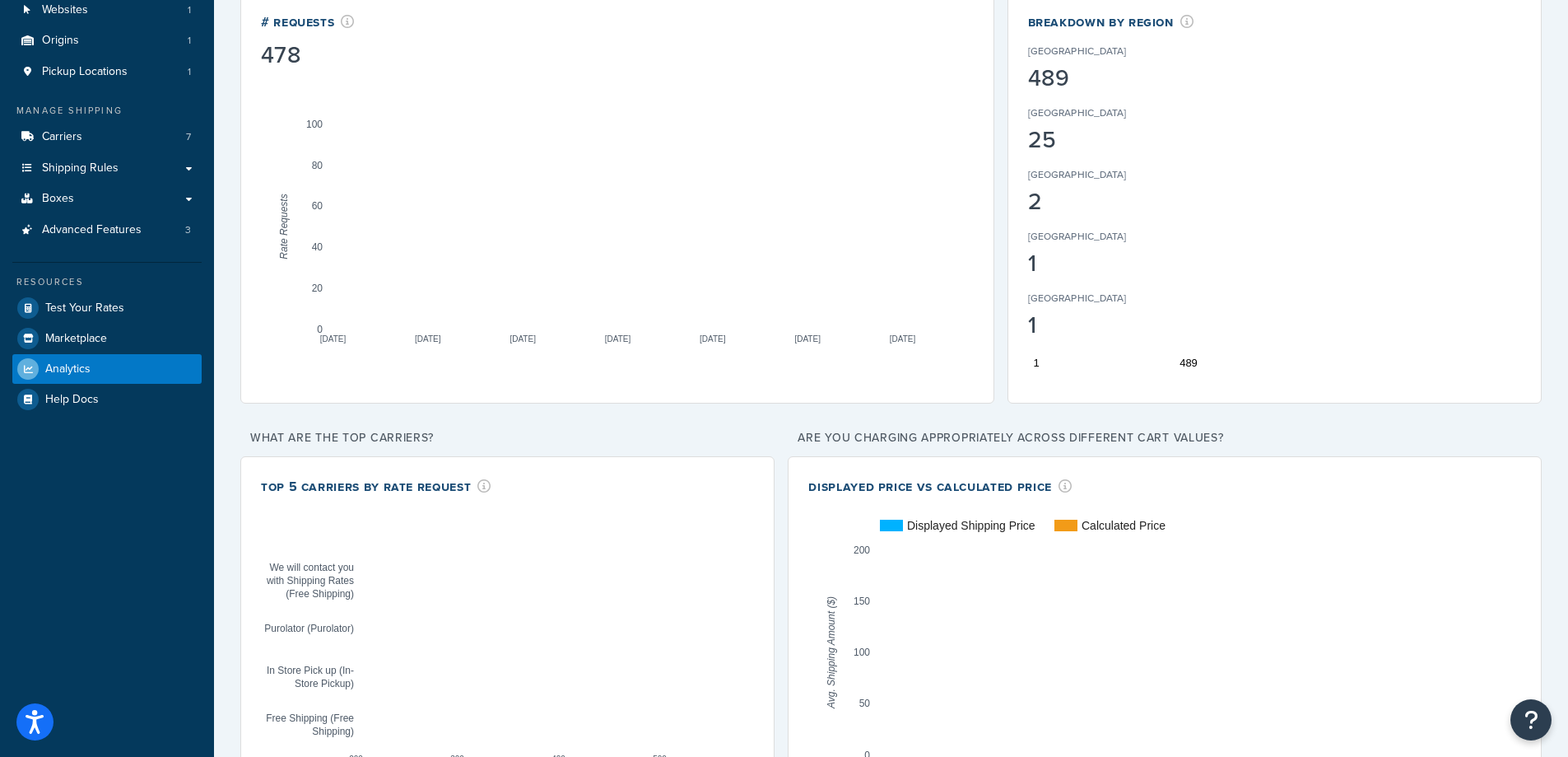
scroll to position [236, 0]
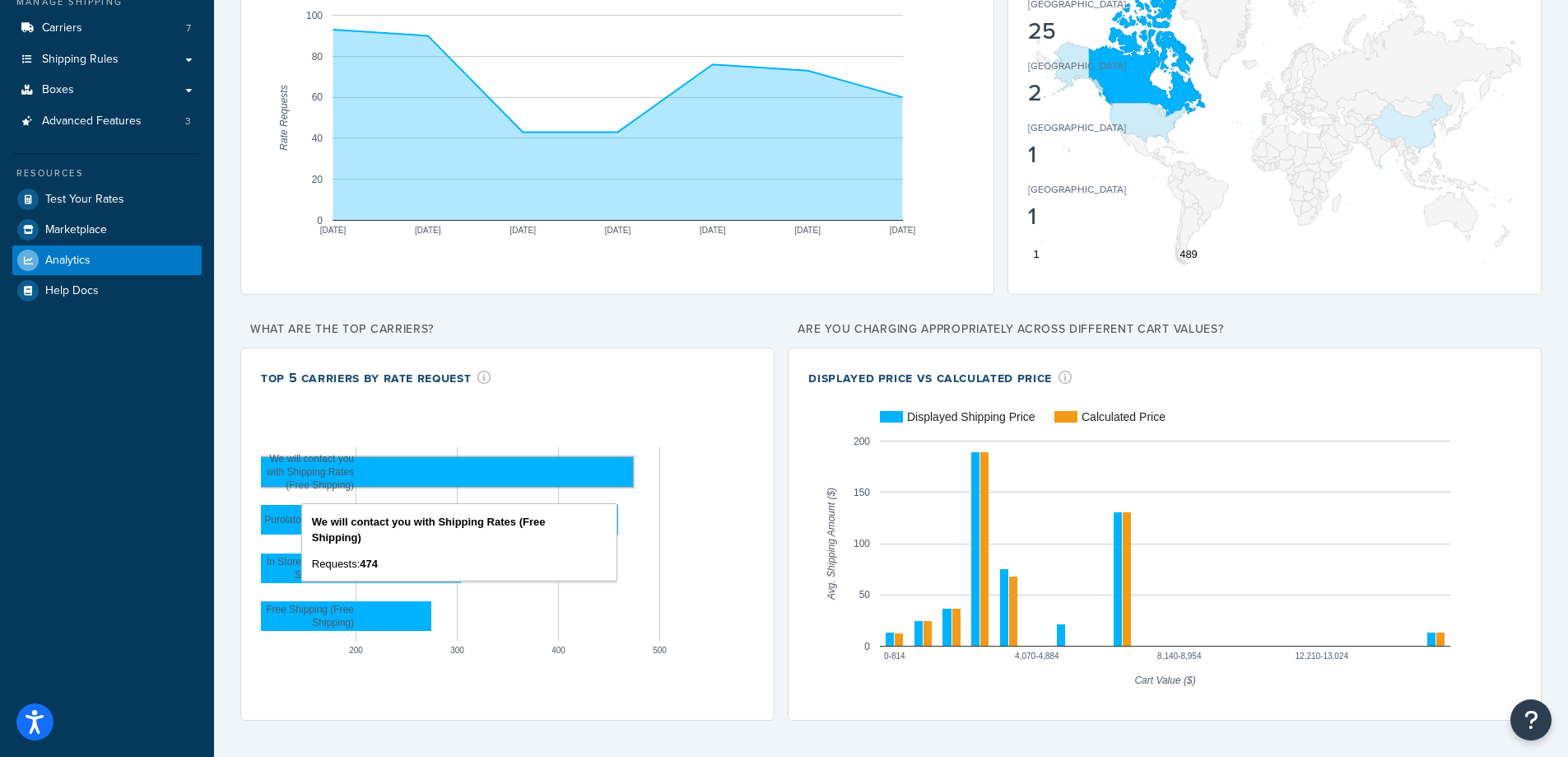
click at [558, 470] on rect "A chart." at bounding box center [394, 472] width 479 height 29
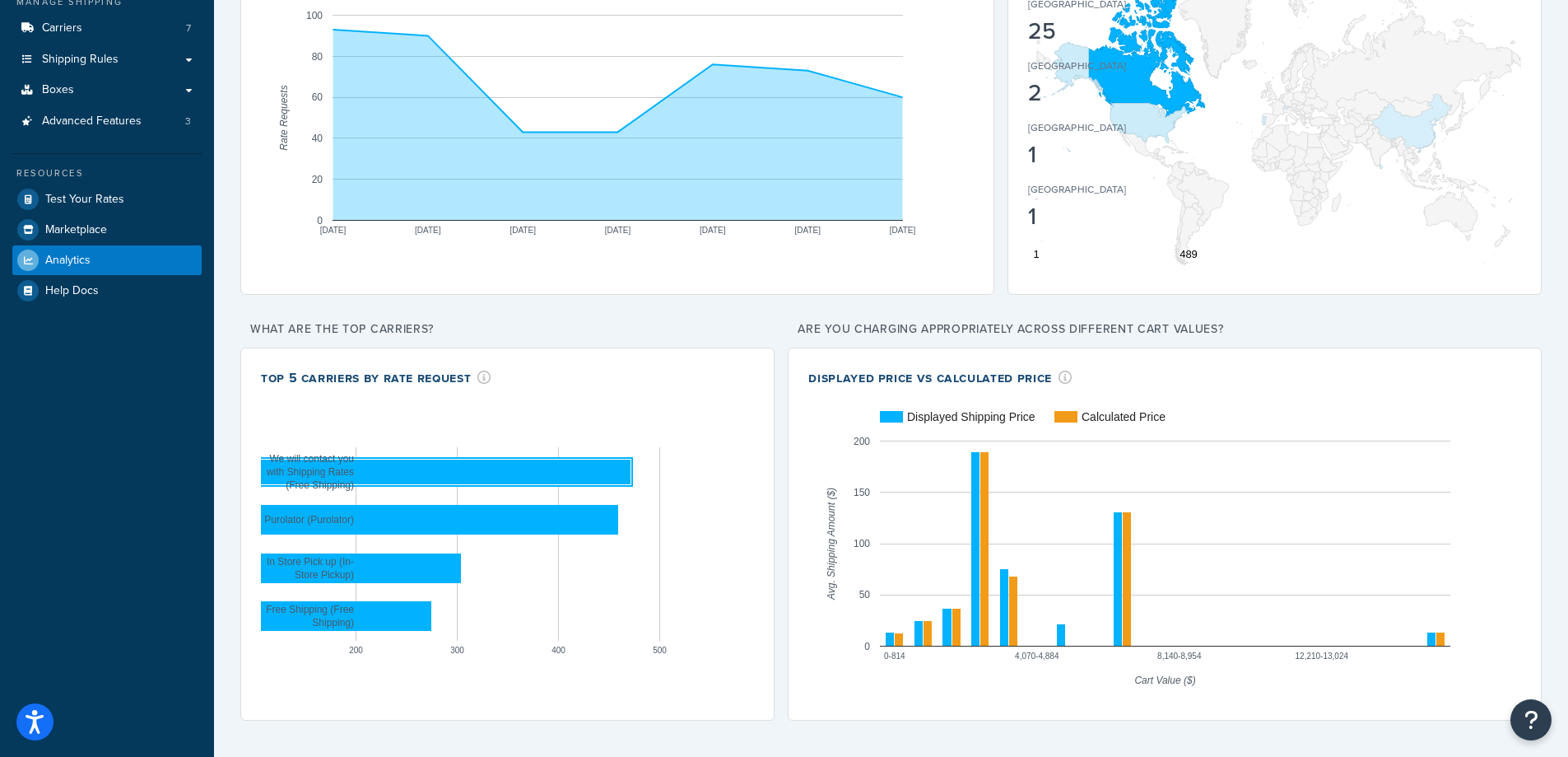
click at [557, 380] on div "Top 5 Carriers by Rate Request" at bounding box center [508, 377] width 493 height 19
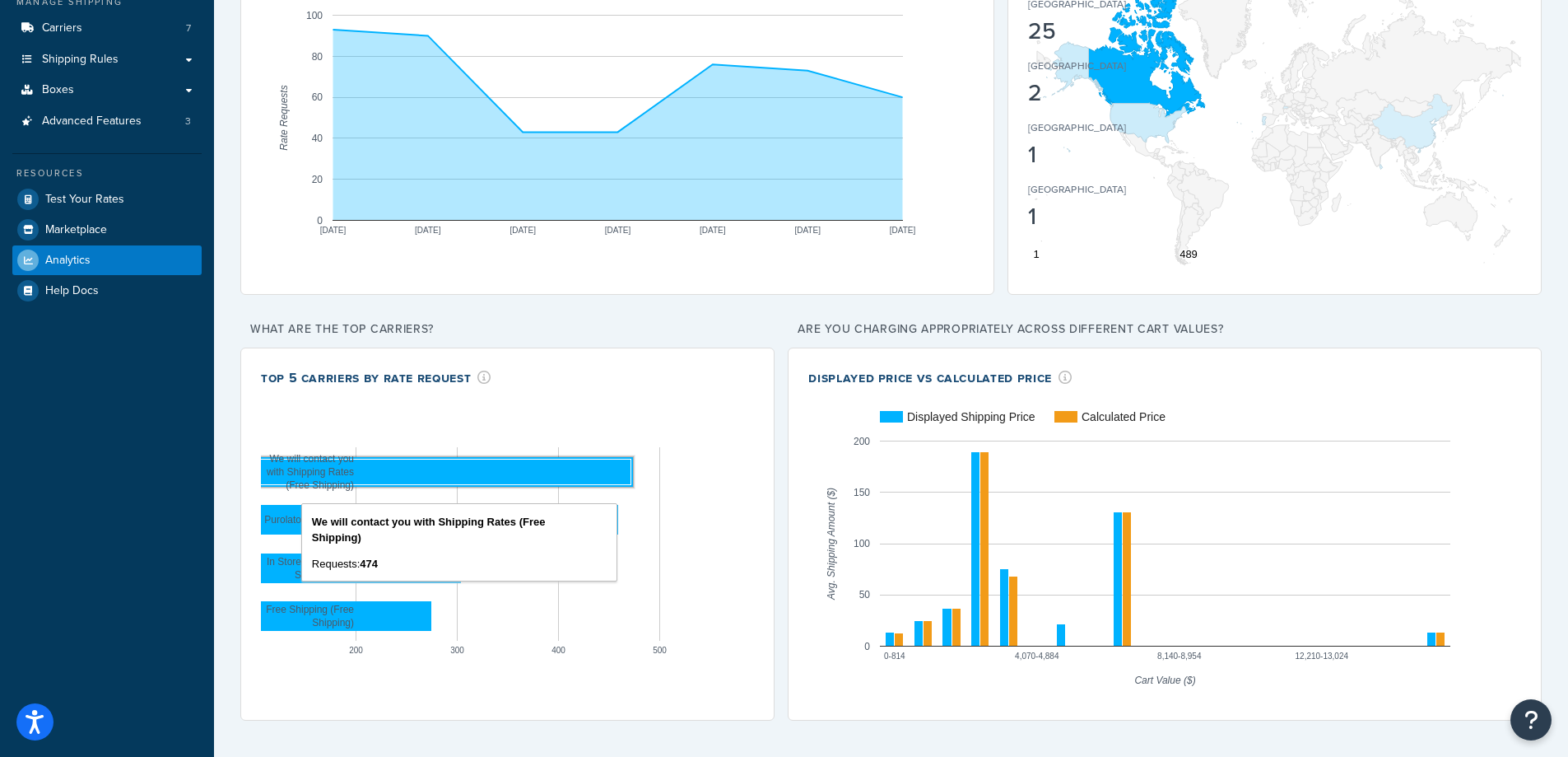
click at [452, 474] on rect "A chart." at bounding box center [394, 472] width 475 height 26
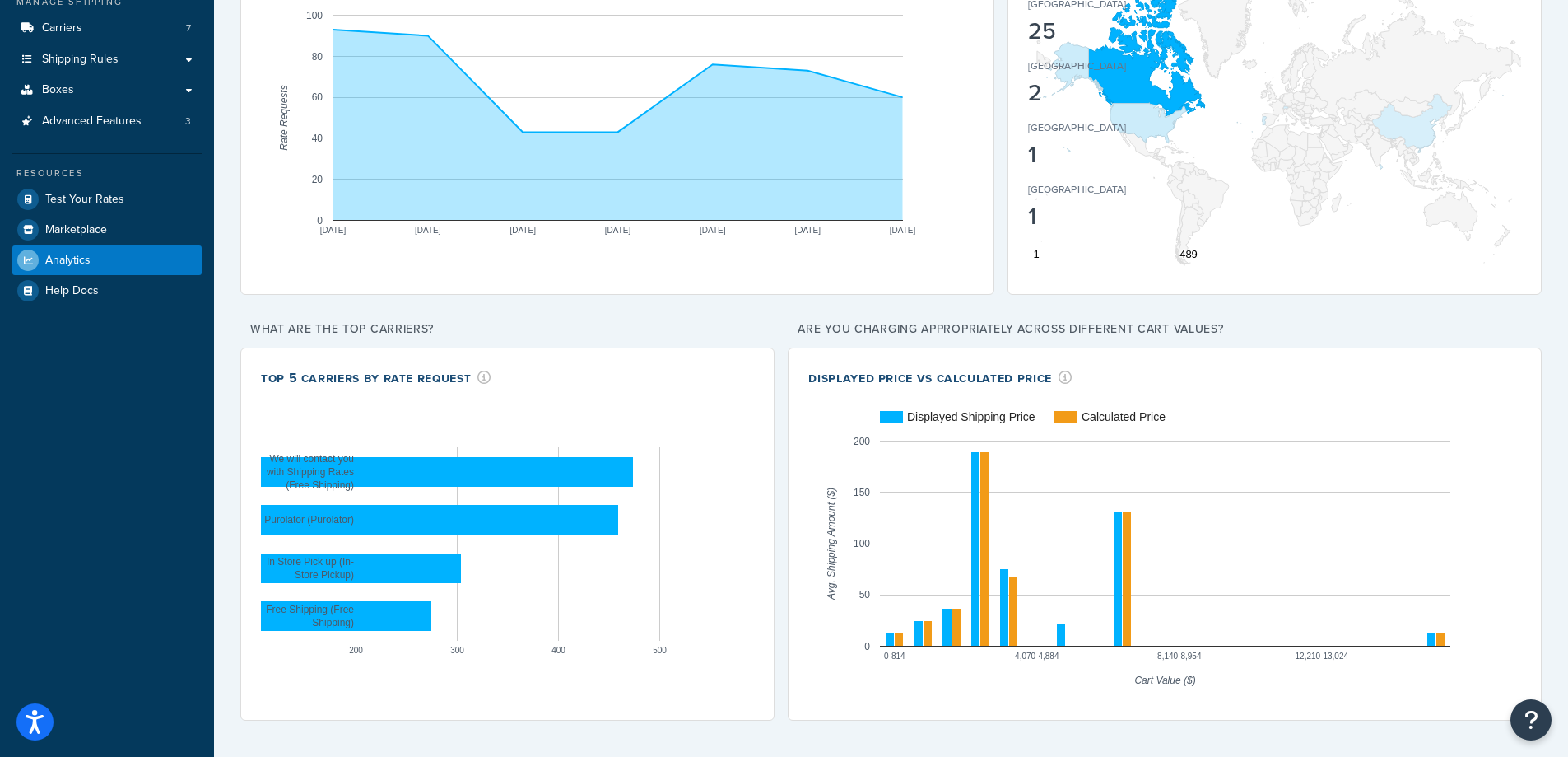
scroll to position [0, 0]
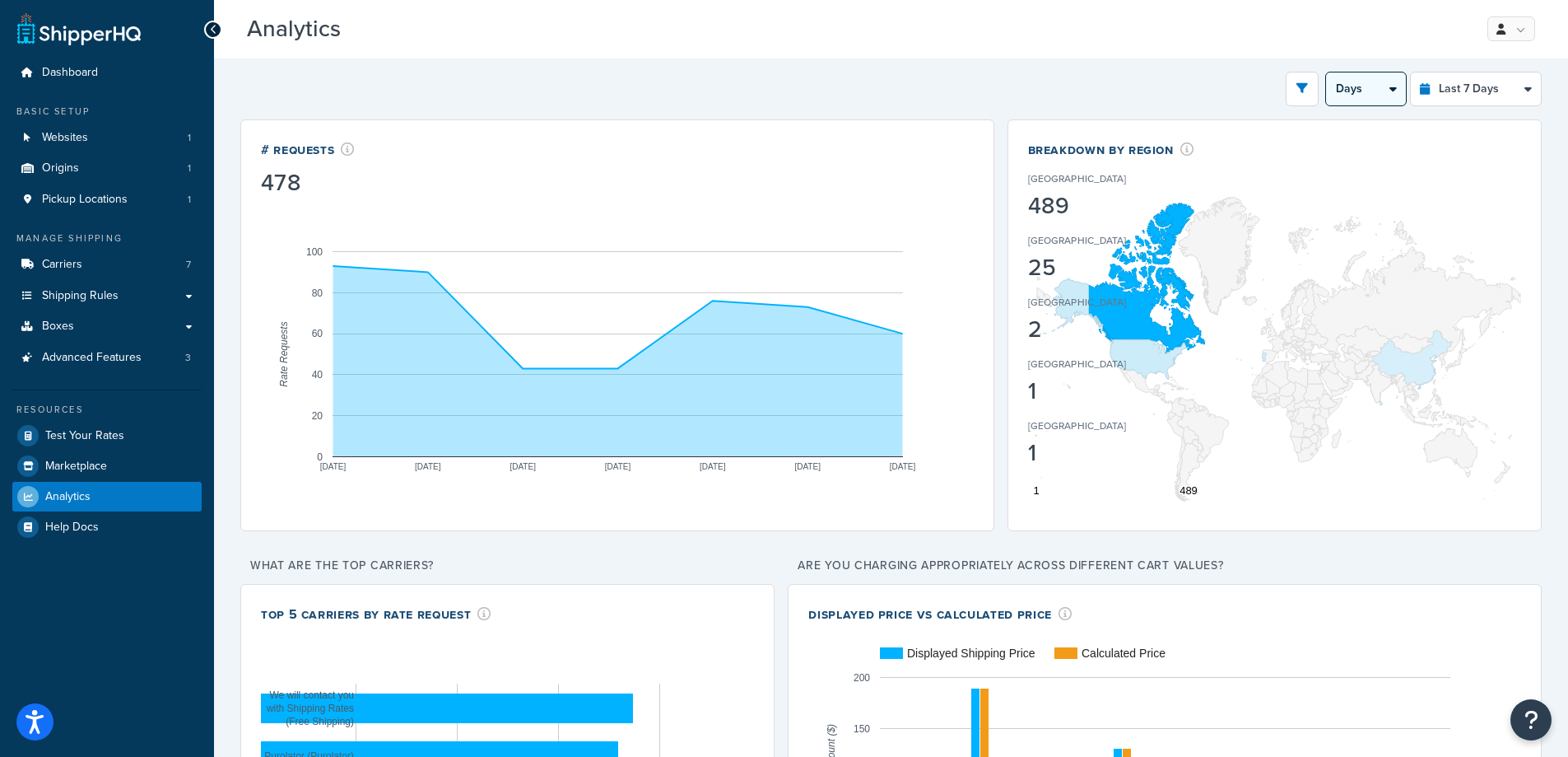
click at [1387, 89] on select "Days 12 Hours 6 Hours" at bounding box center [1366, 89] width 80 height 33
click at [1465, 92] on select "Last 24 Hours Last 7 Days Last 30 Days Last 3 Months Last 6 Months Last 12 Mont…" at bounding box center [1475, 89] width 130 height 33
